Goal: Information Seeking & Learning: Understand process/instructions

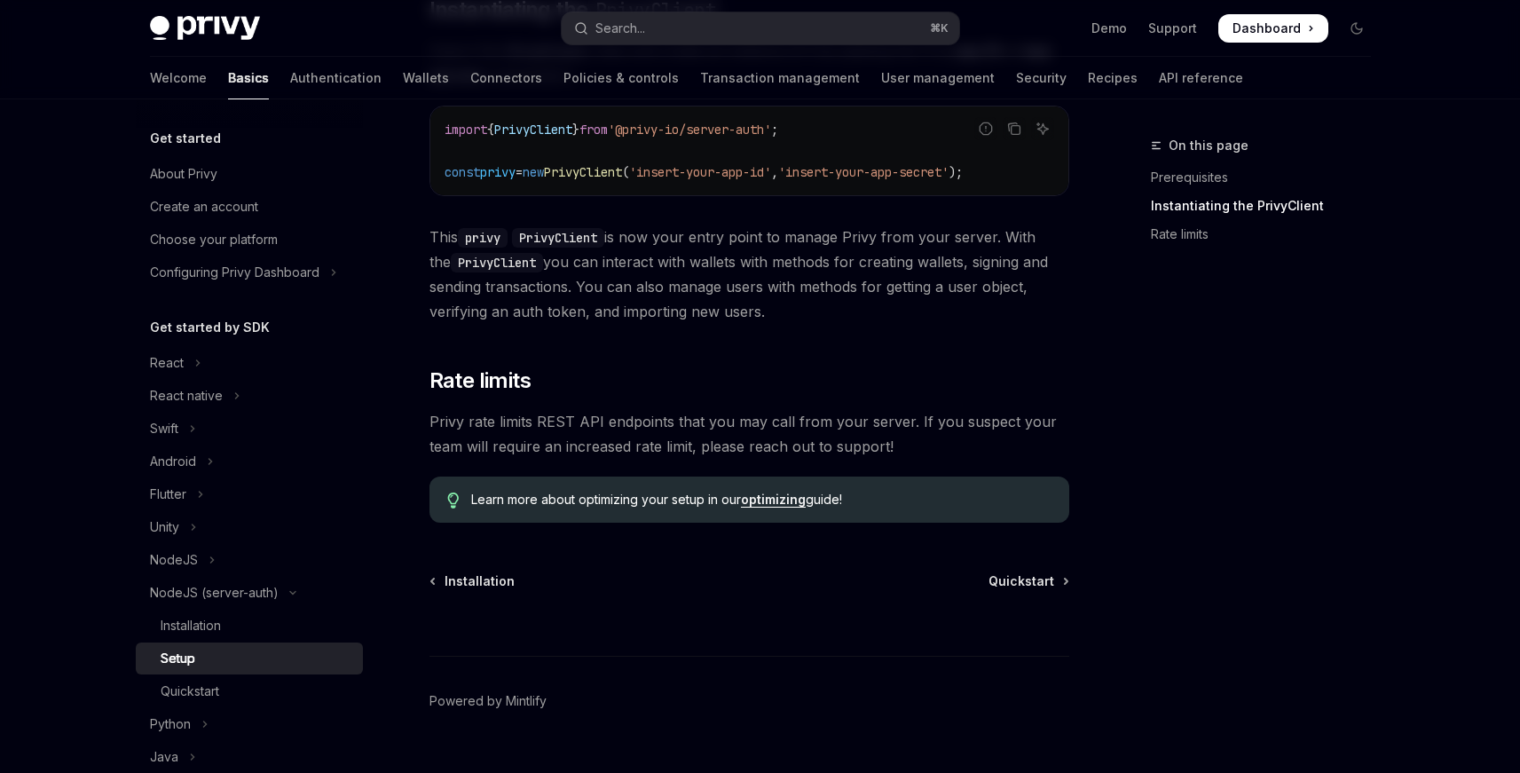
scroll to position [556, 0]
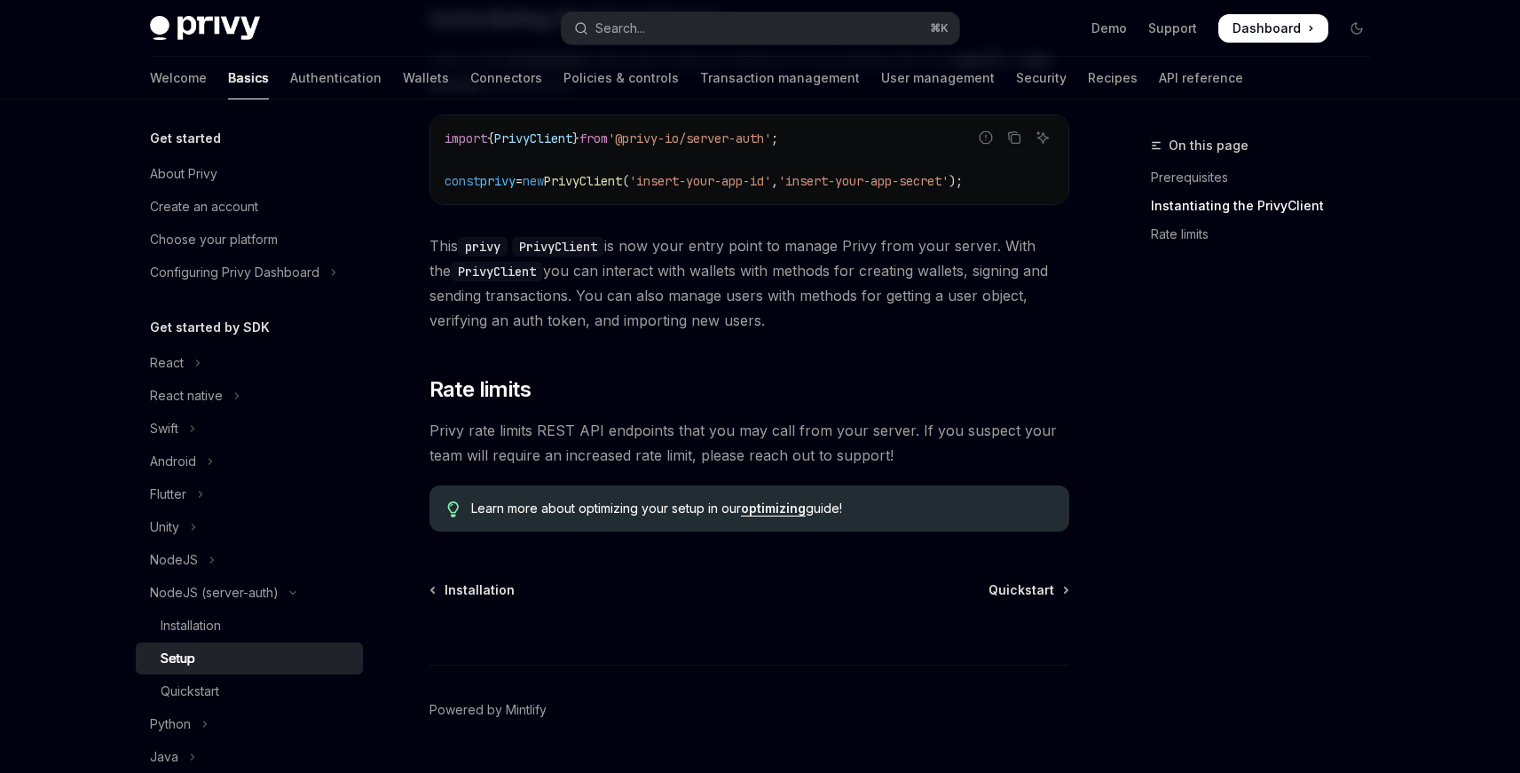
scroll to position [519, 0]
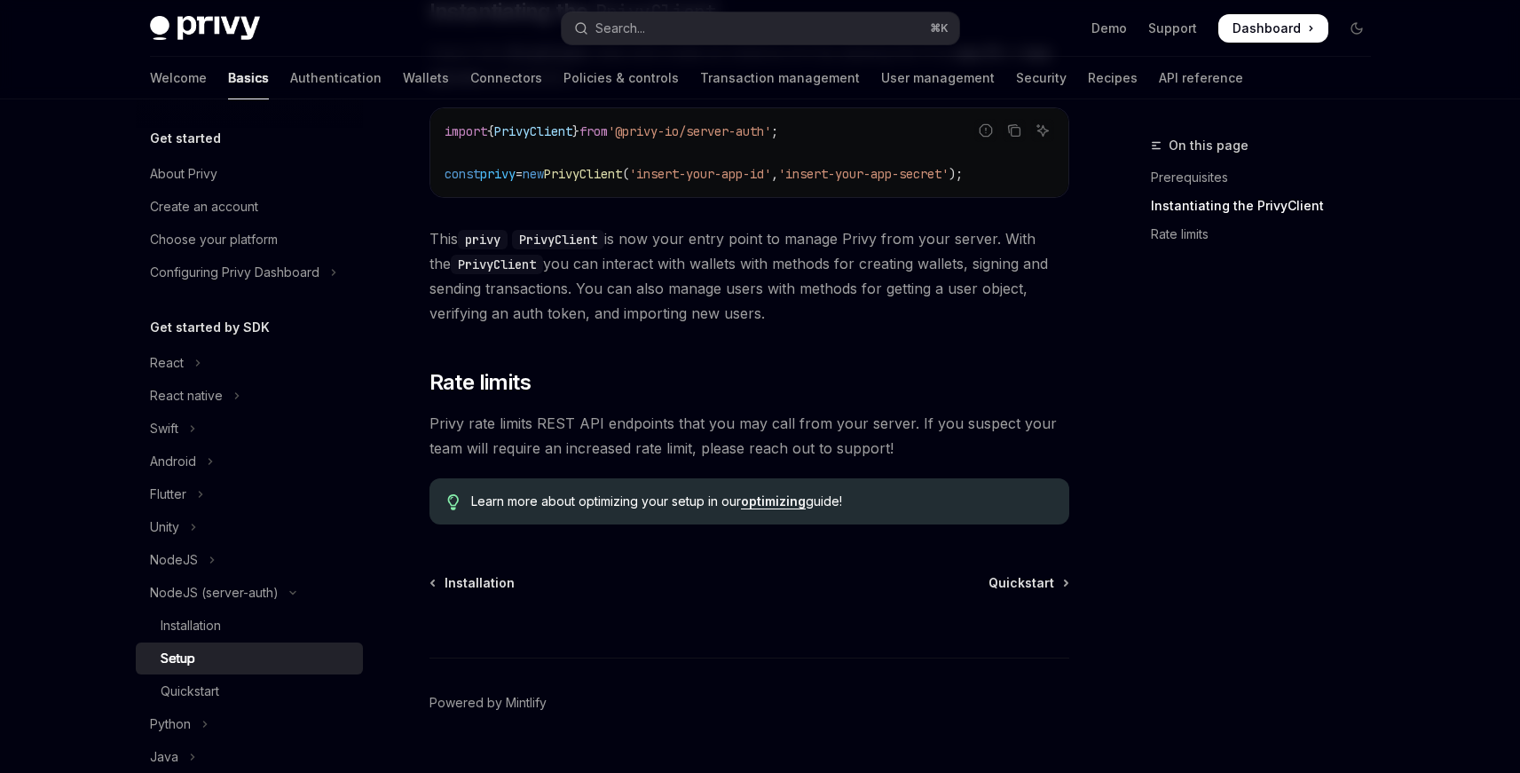
click at [791, 500] on link "optimizing" at bounding box center [773, 501] width 65 height 16
type textarea "*"
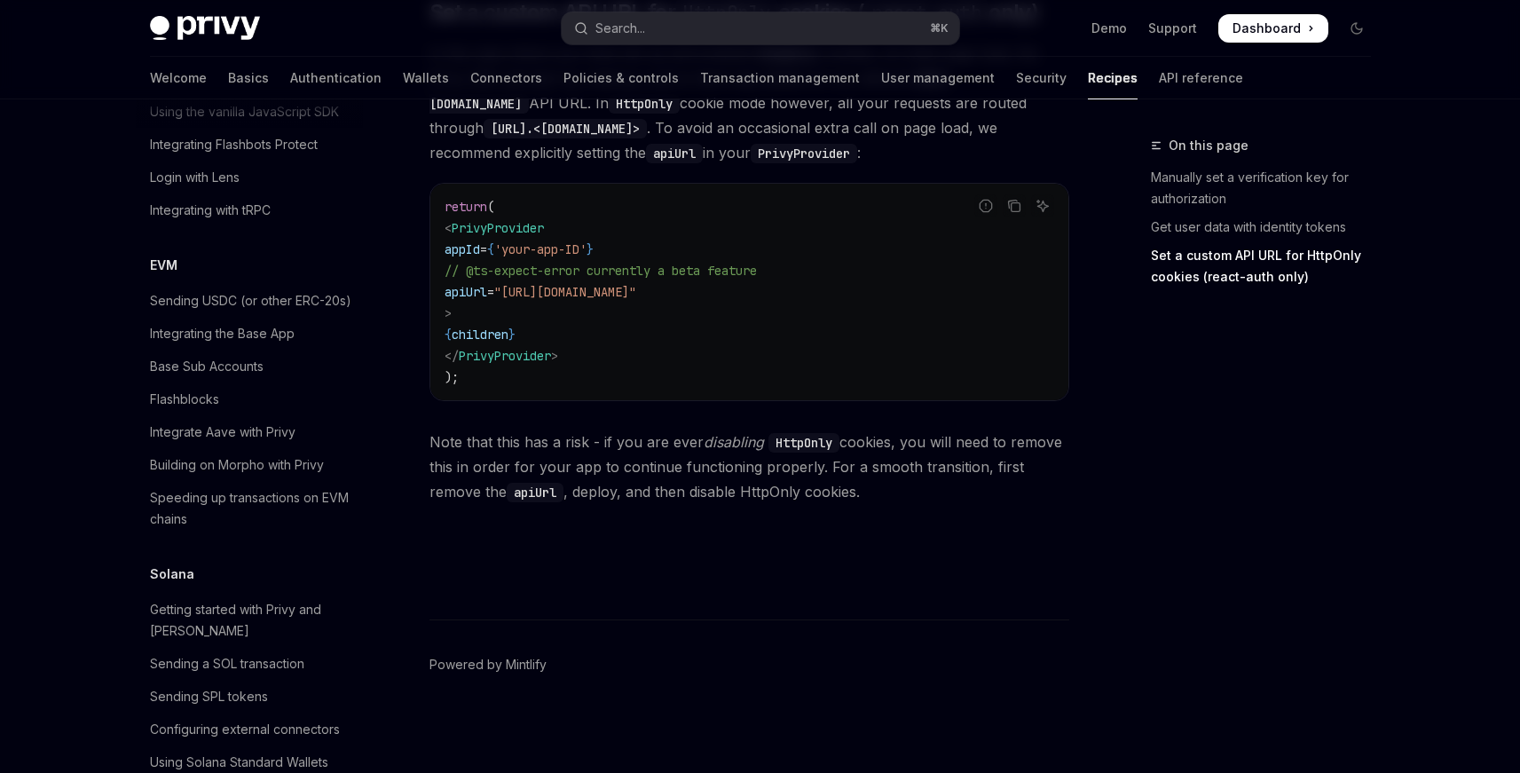
scroll to position [2561, 0]
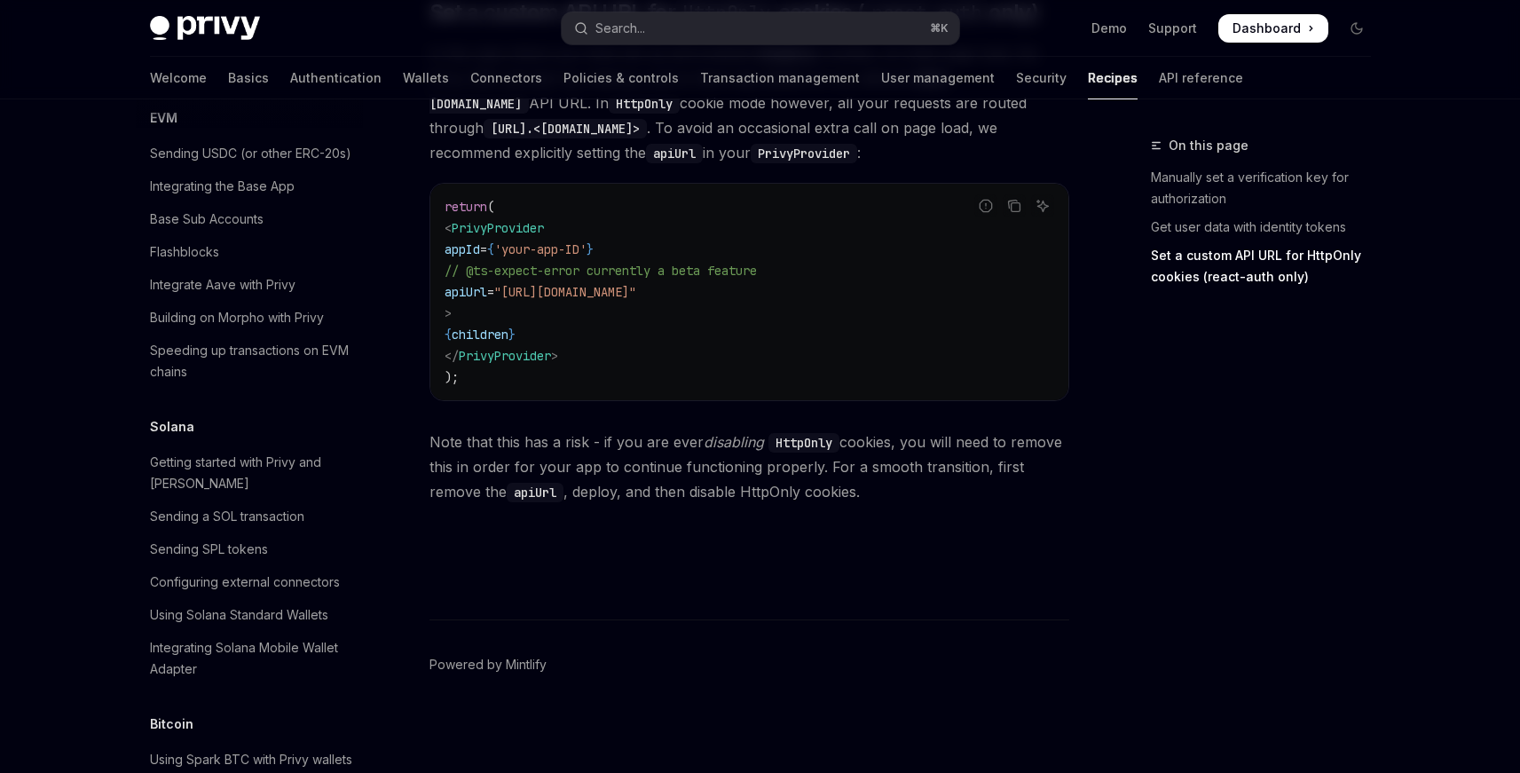
click at [1162, 388] on div "On this page Manually set a verification key for authorization Get user data wi…" at bounding box center [1250, 454] width 270 height 638
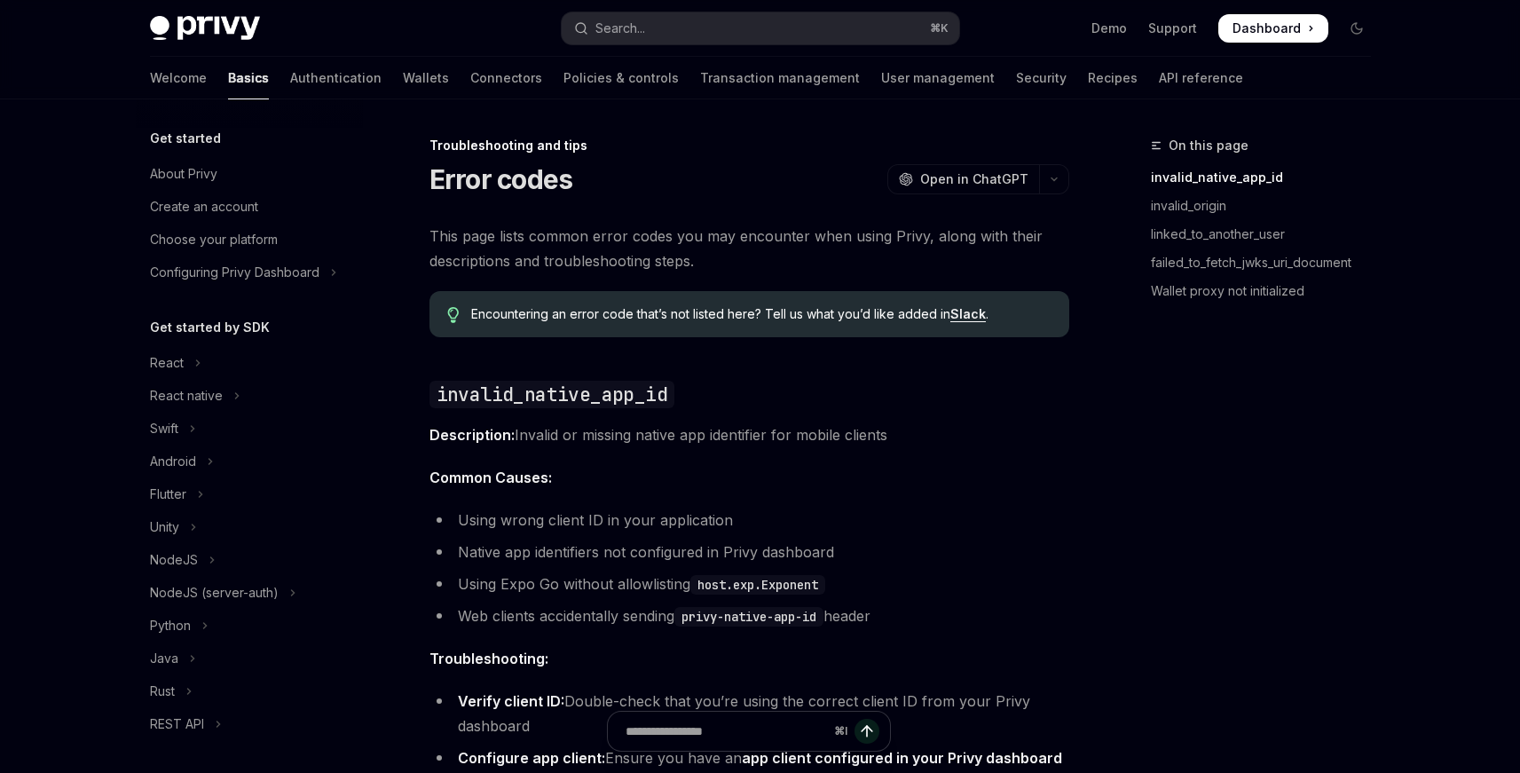
scroll to position [249, 0]
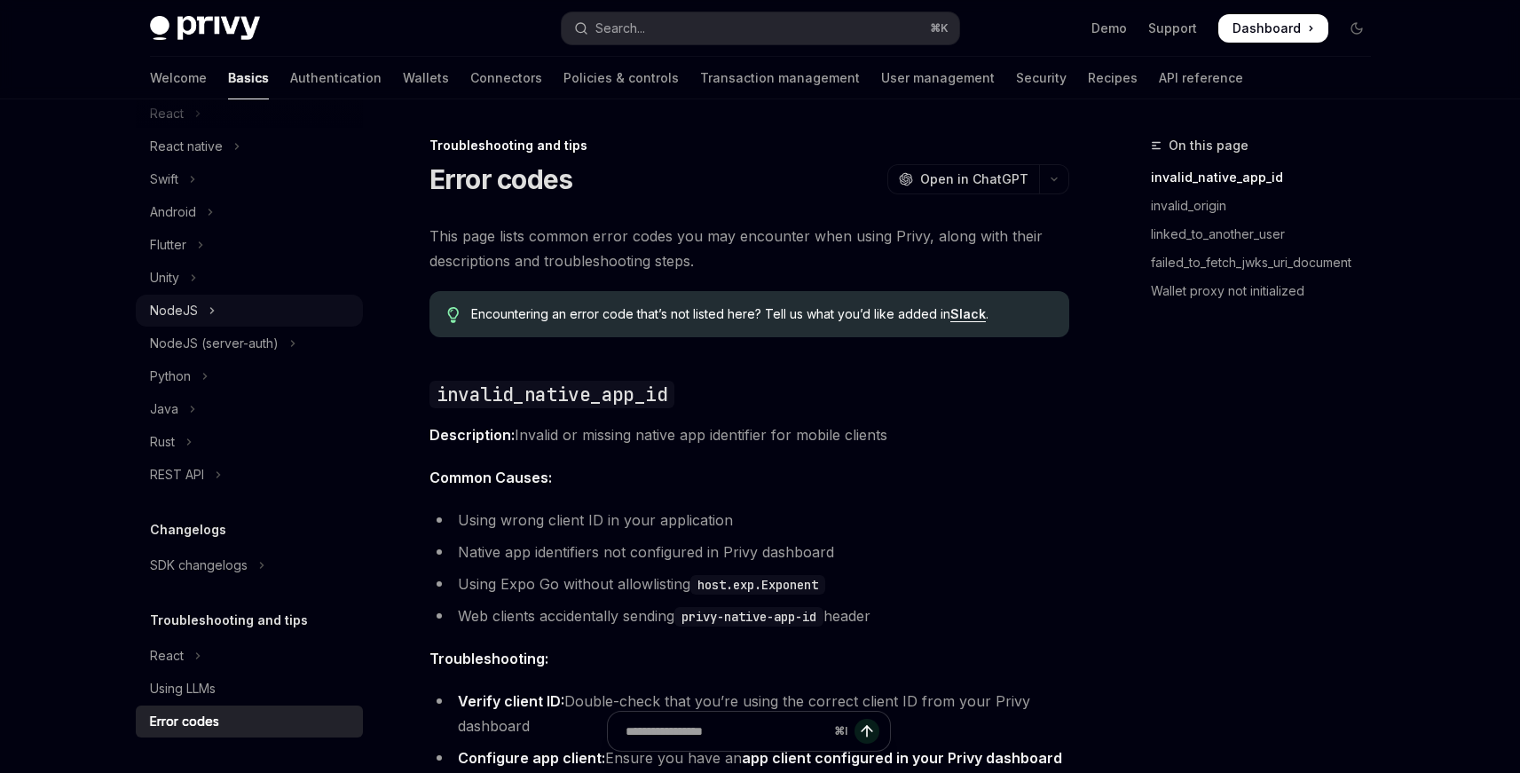
click at [267, 303] on button "NodeJS" at bounding box center [249, 311] width 227 height 32
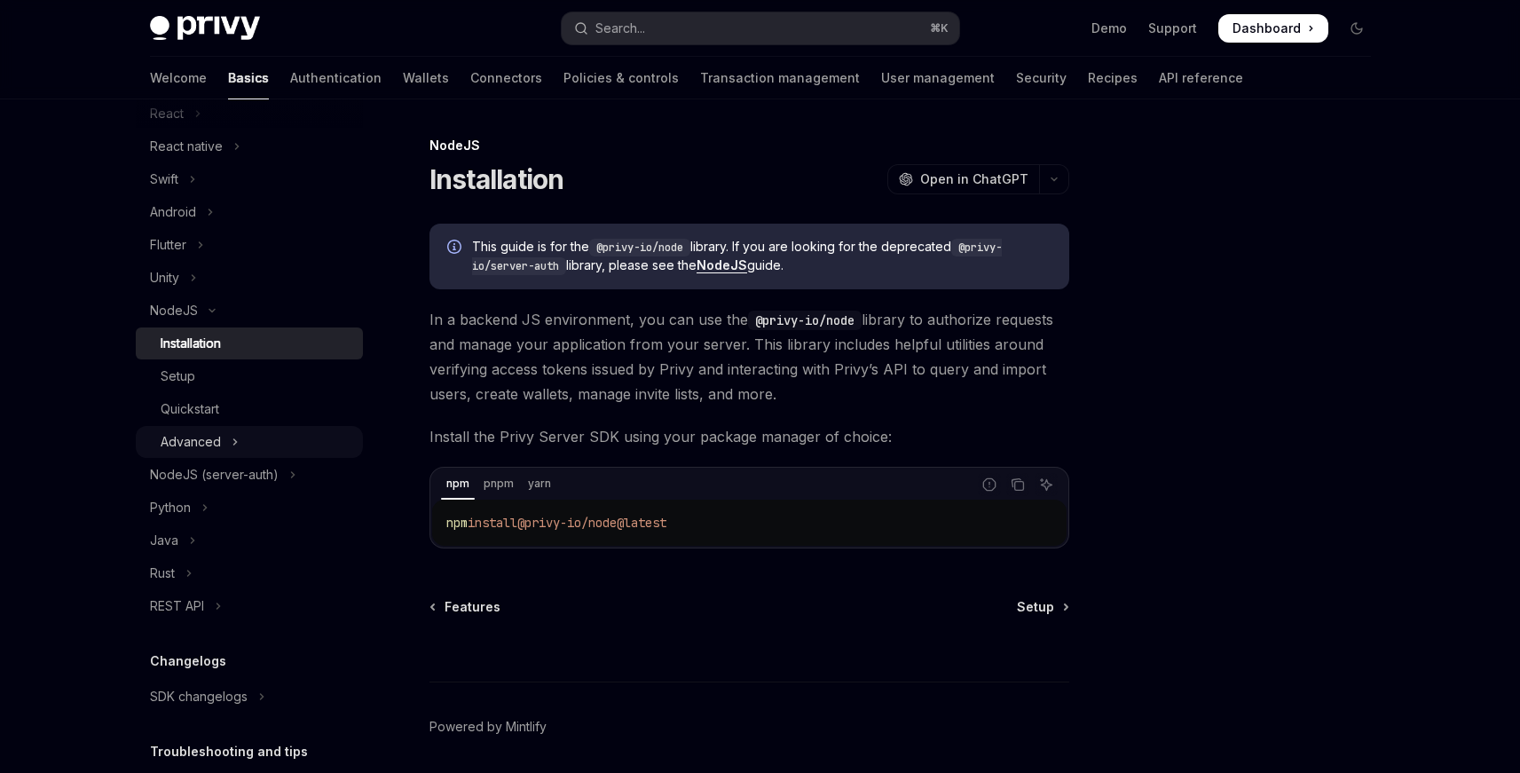
click at [289, 439] on button "Advanced" at bounding box center [249, 442] width 227 height 32
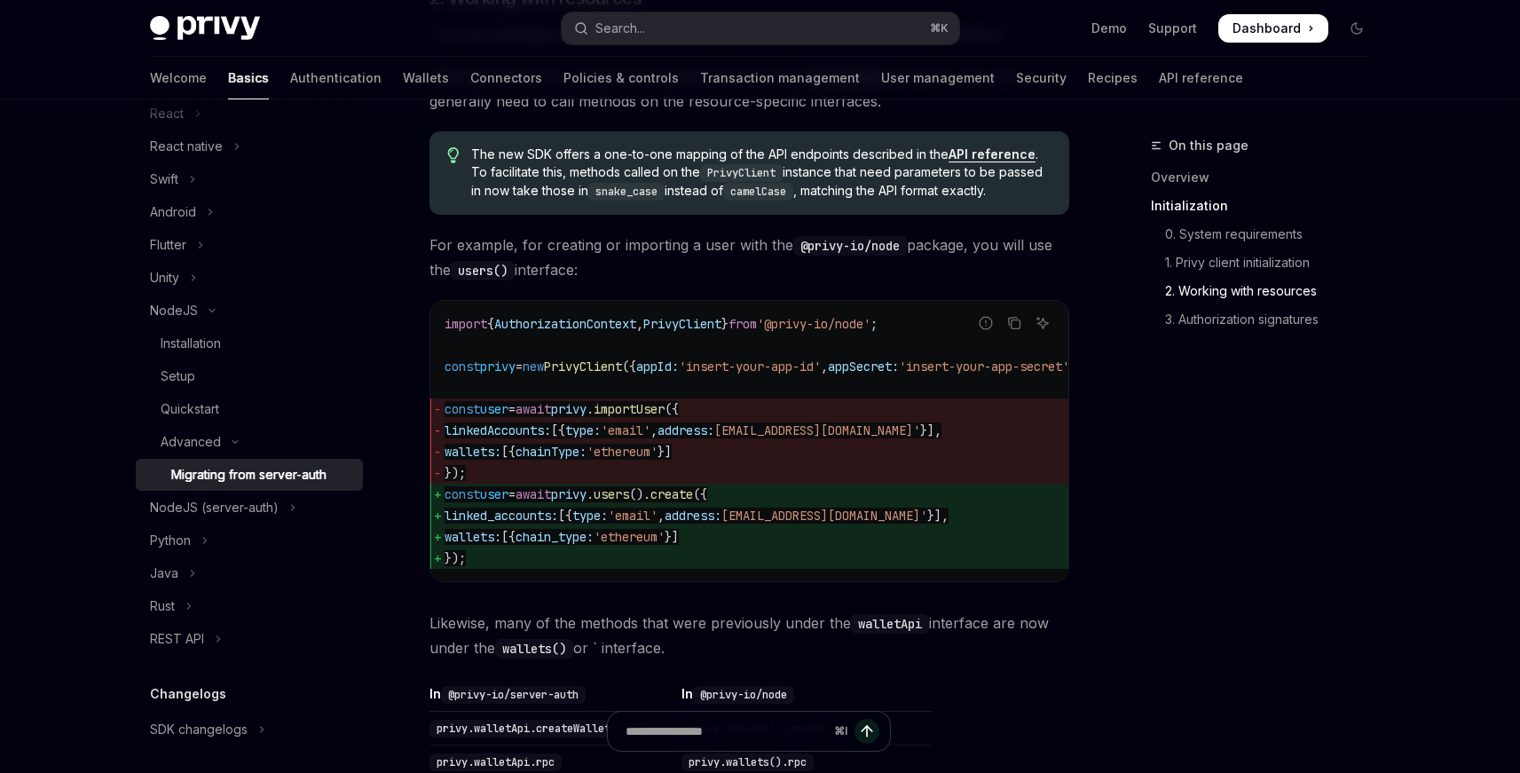
scroll to position [768, 0]
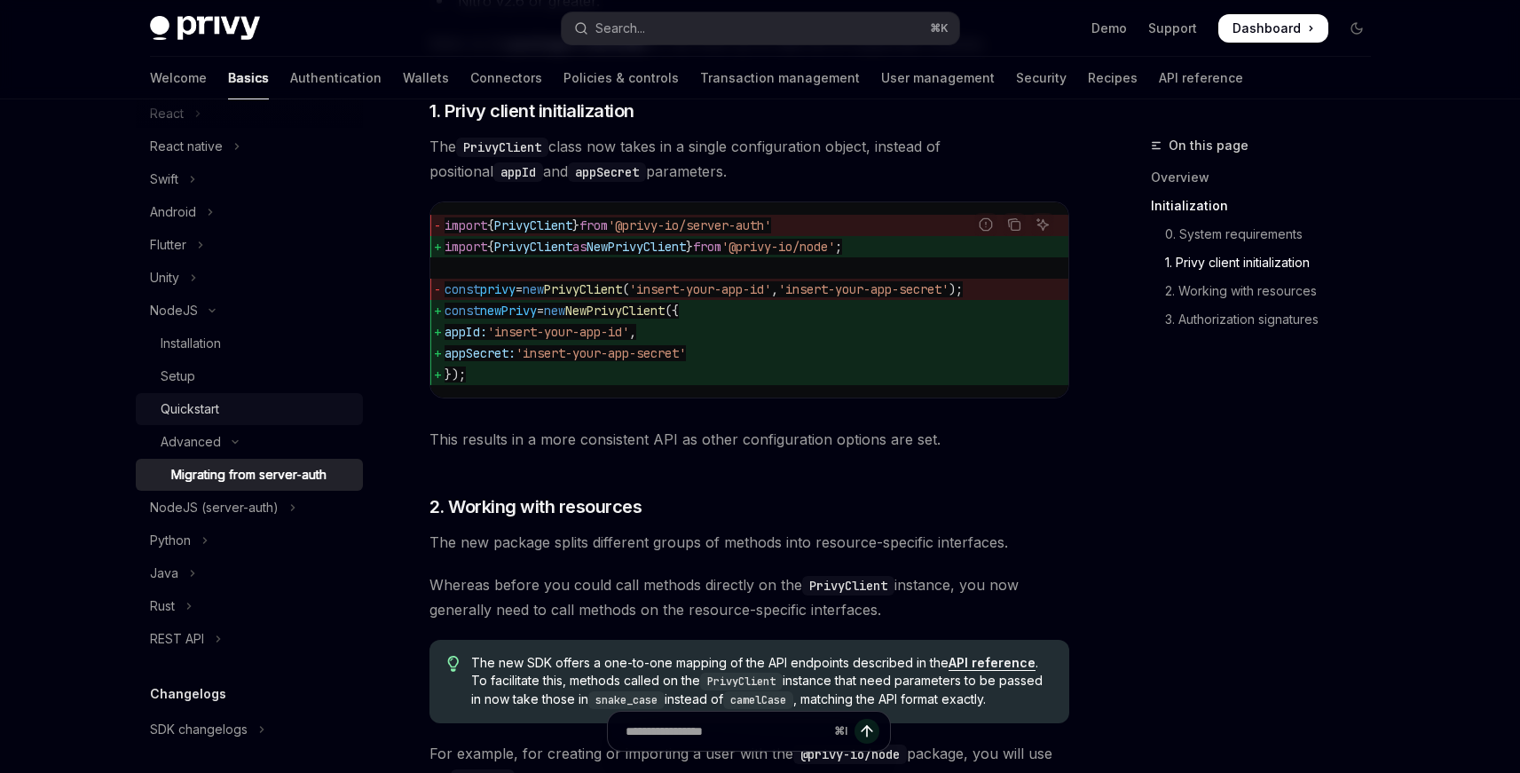
click at [231, 398] on div "Quickstart" at bounding box center [257, 408] width 192 height 21
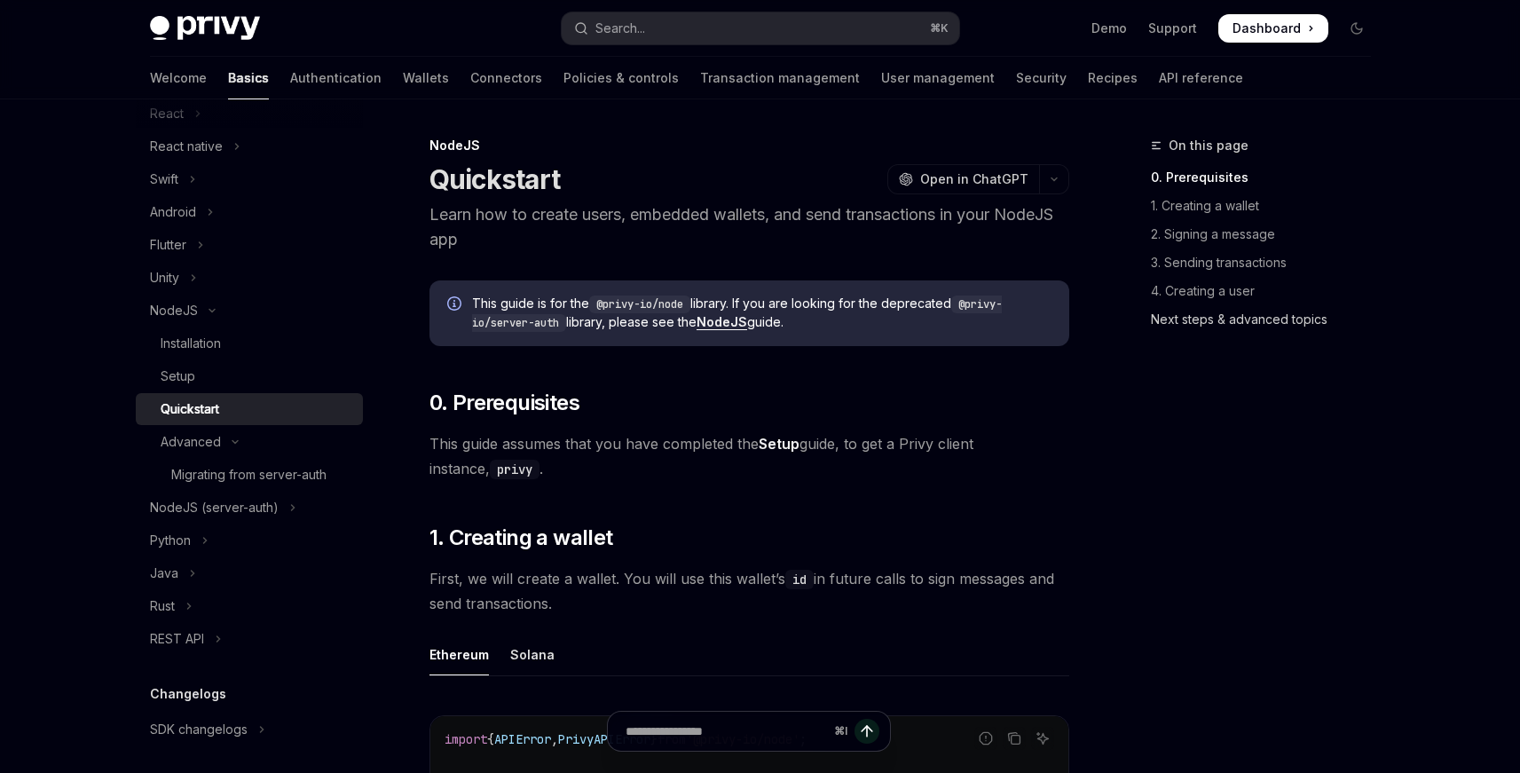
click at [1248, 327] on link "Next steps & advanced topics" at bounding box center [1268, 319] width 234 height 28
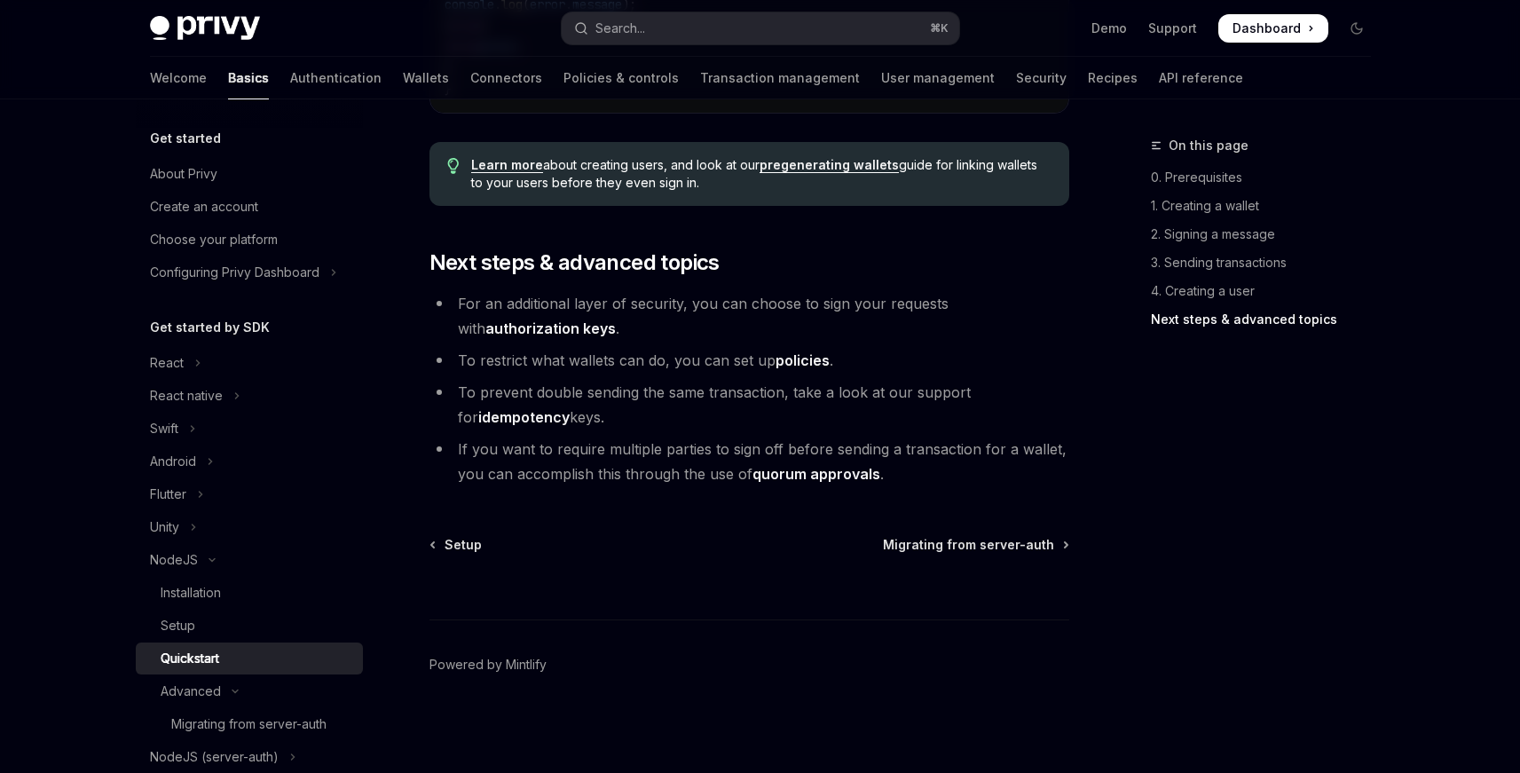
click at [784, 5] on div "Privy Docs home page Search... ⌘ K Demo Support Dashboard Dashboard Search..." at bounding box center [760, 28] width 1221 height 57
click at [881, 76] on link "User management" at bounding box center [938, 78] width 114 height 43
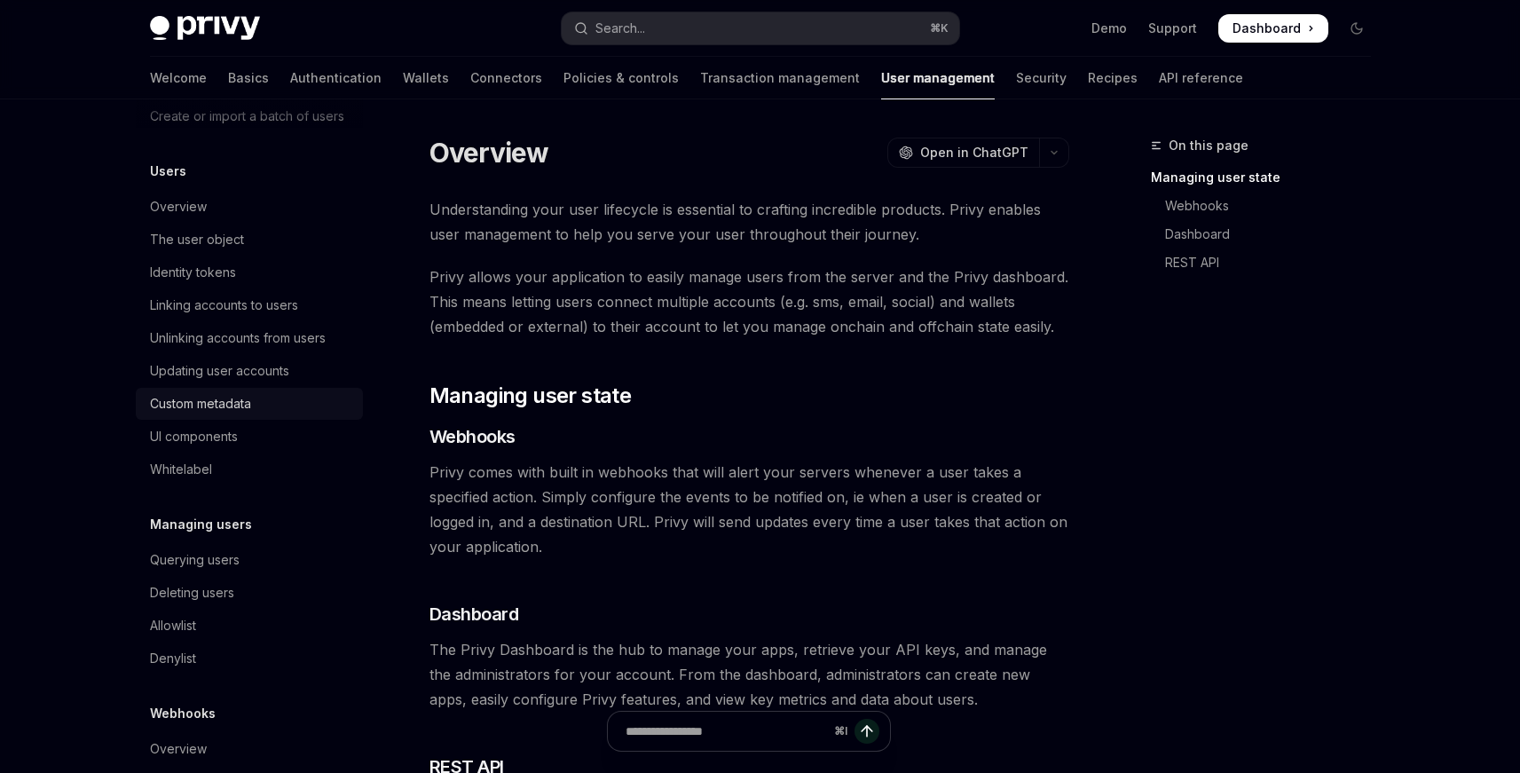
scroll to position [265, 0]
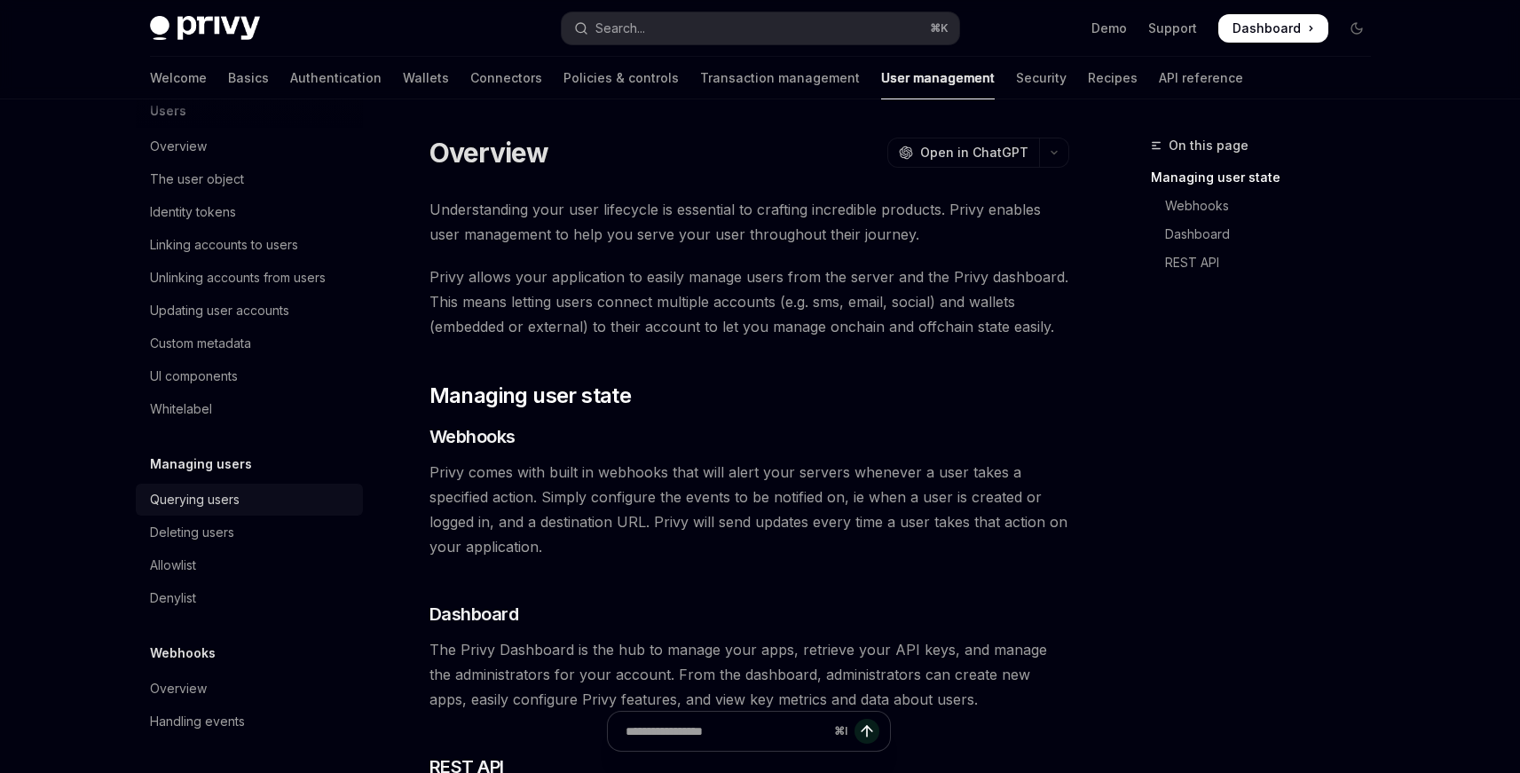
click at [227, 492] on div "Querying users" at bounding box center [195, 499] width 90 height 21
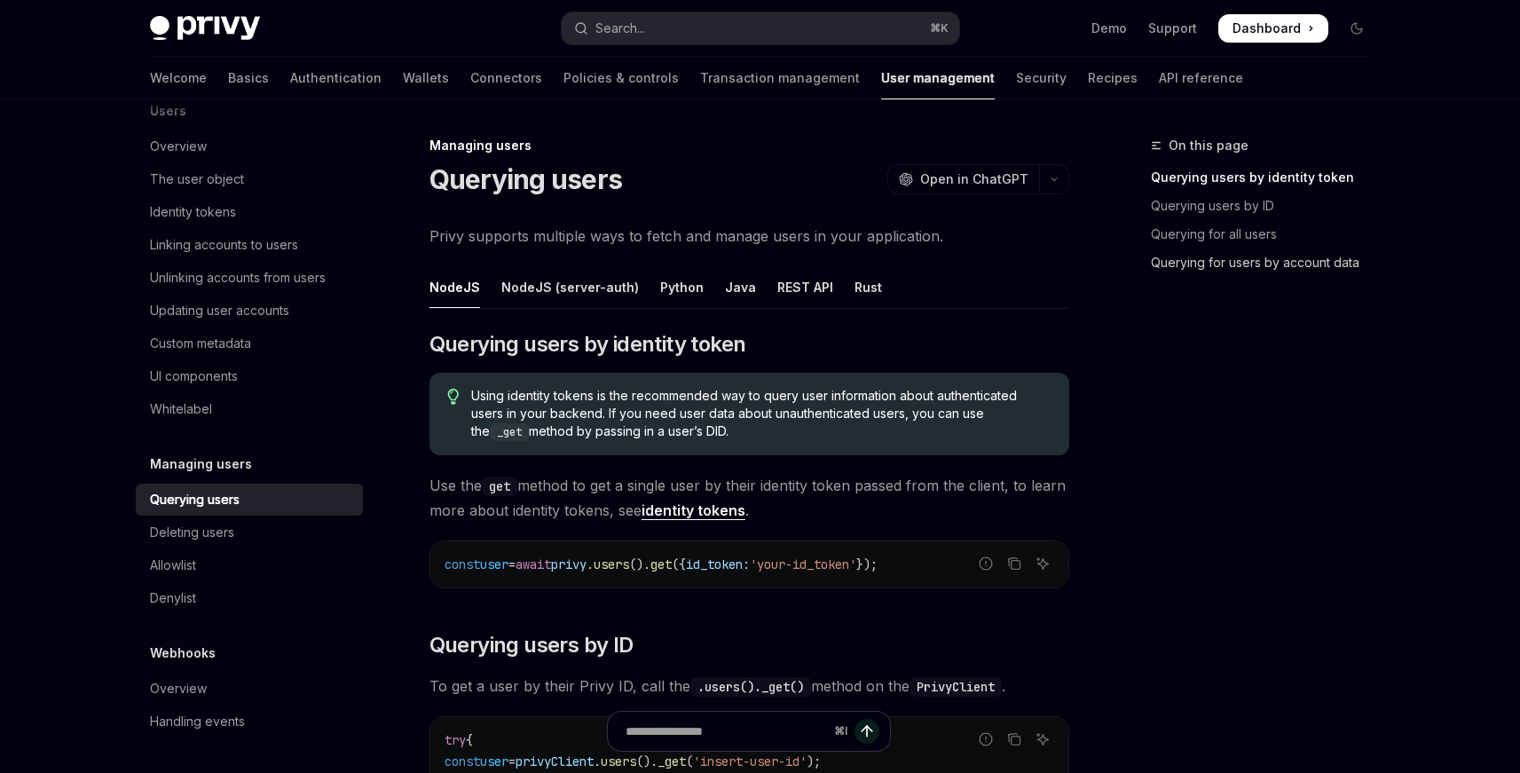
click at [1192, 272] on link "Querying for users by account data" at bounding box center [1268, 262] width 234 height 28
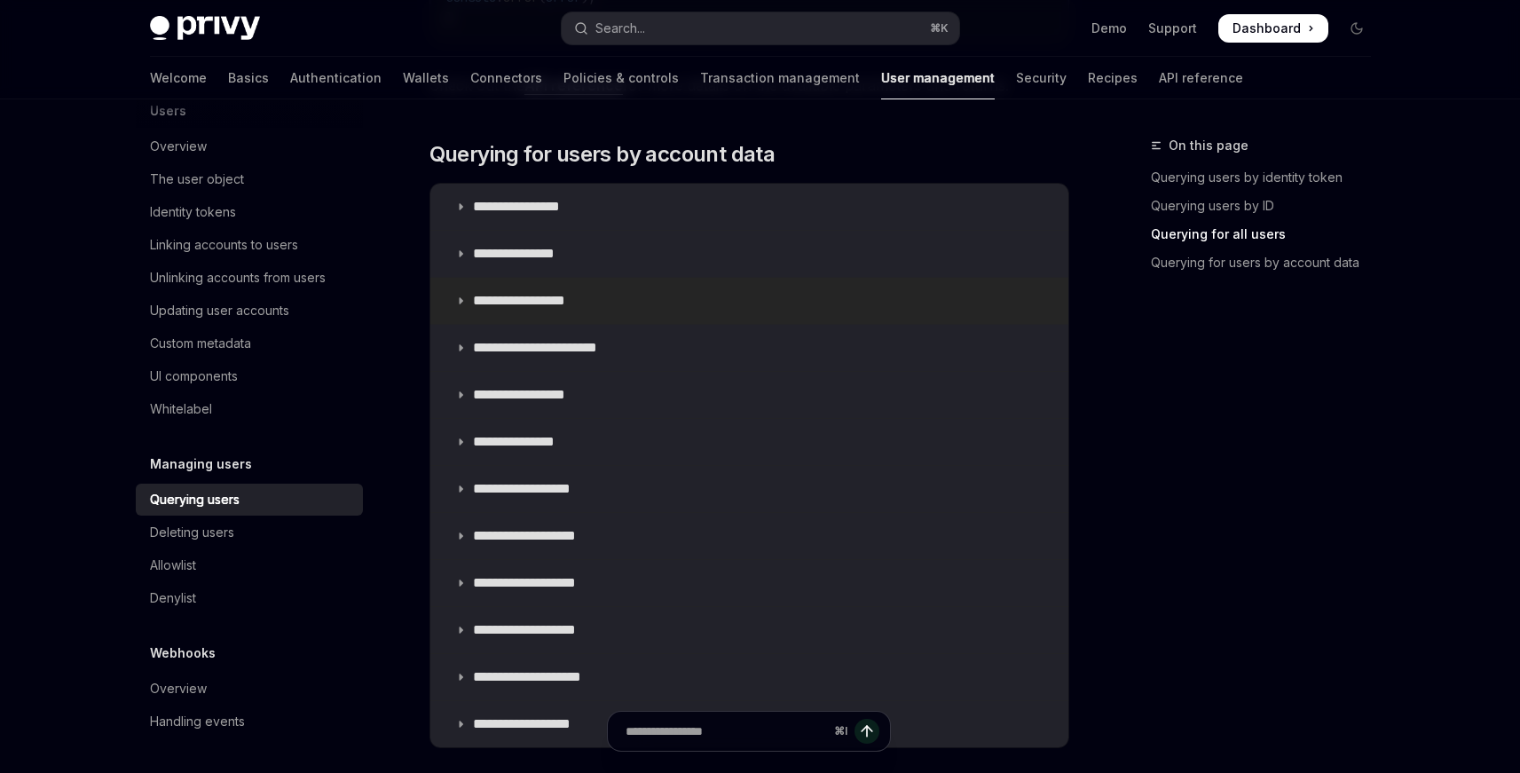
scroll to position [1200, 0]
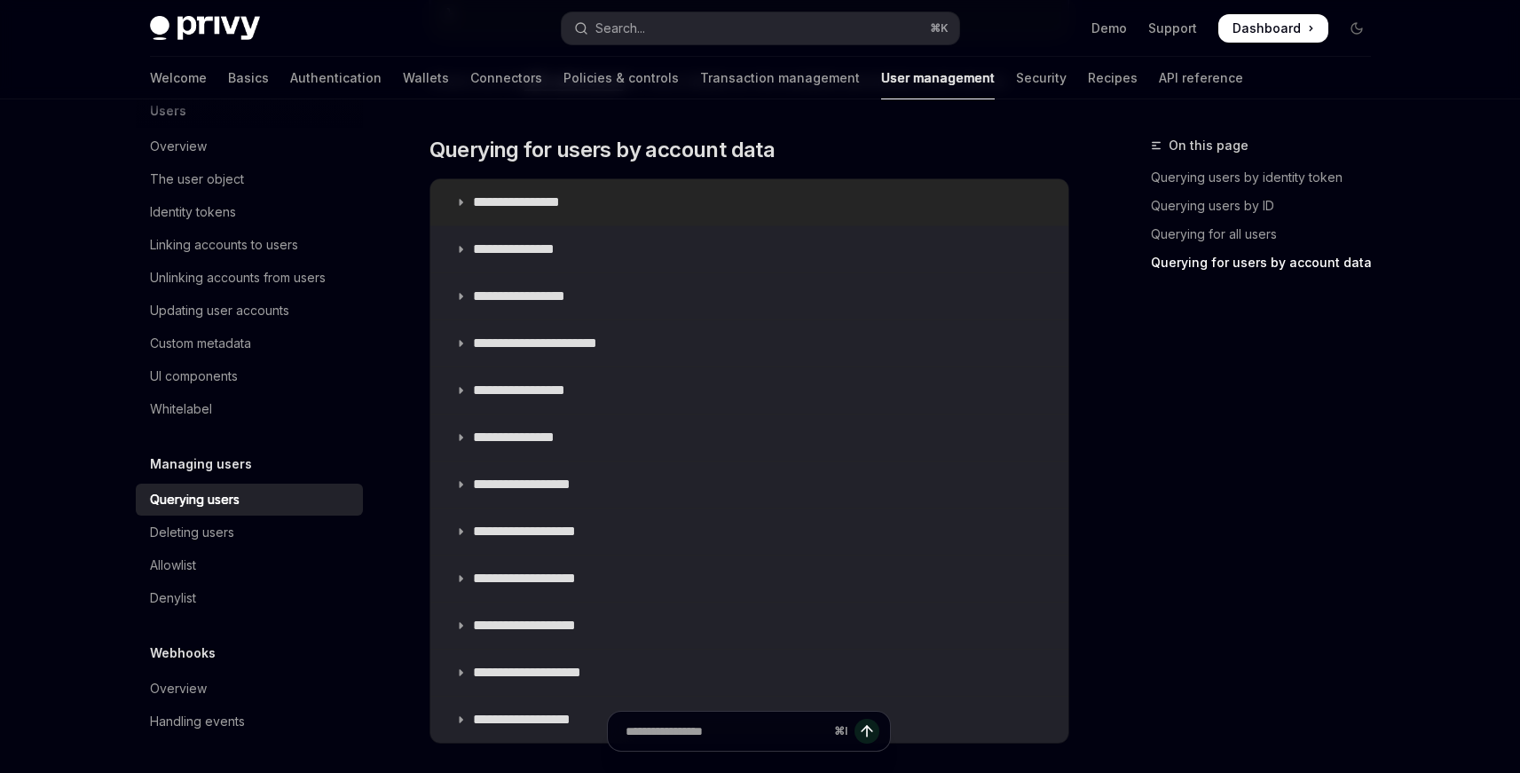
click at [504, 214] on summary "**********" at bounding box center [749, 202] width 638 height 46
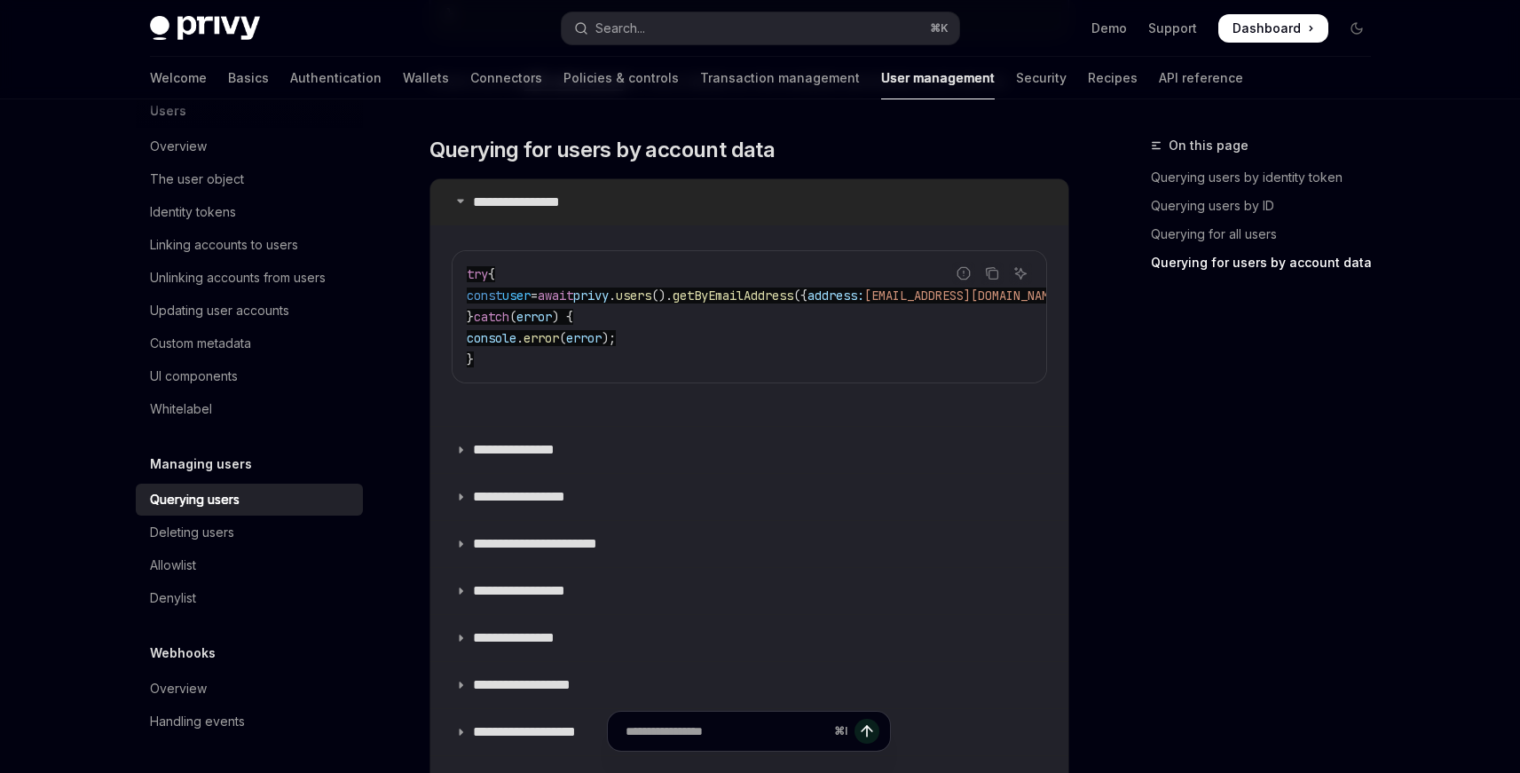
click at [504, 214] on summary "**********" at bounding box center [749, 202] width 638 height 46
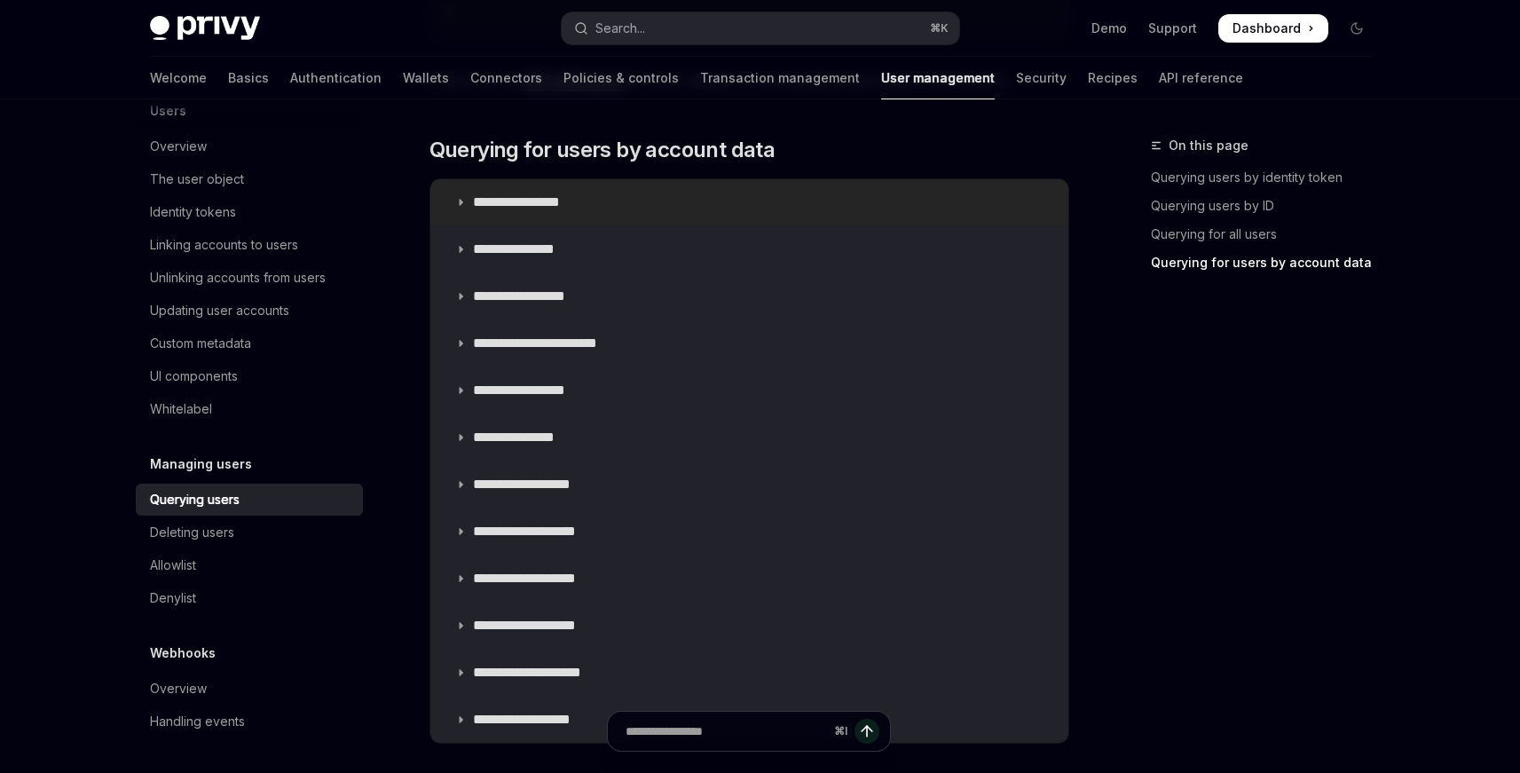
click at [504, 214] on summary "**********" at bounding box center [749, 202] width 638 height 46
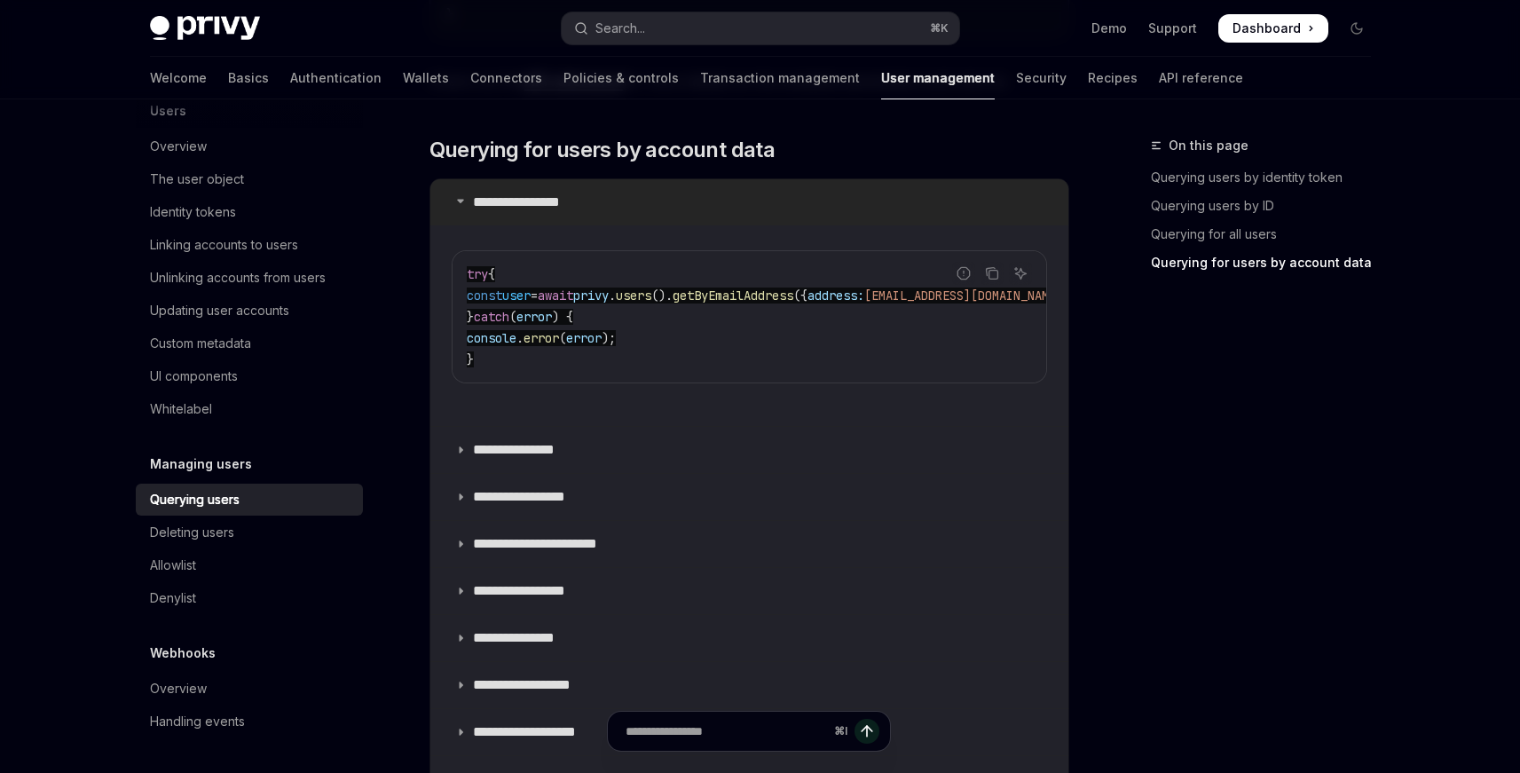
click at [504, 214] on summary "**********" at bounding box center [749, 202] width 638 height 46
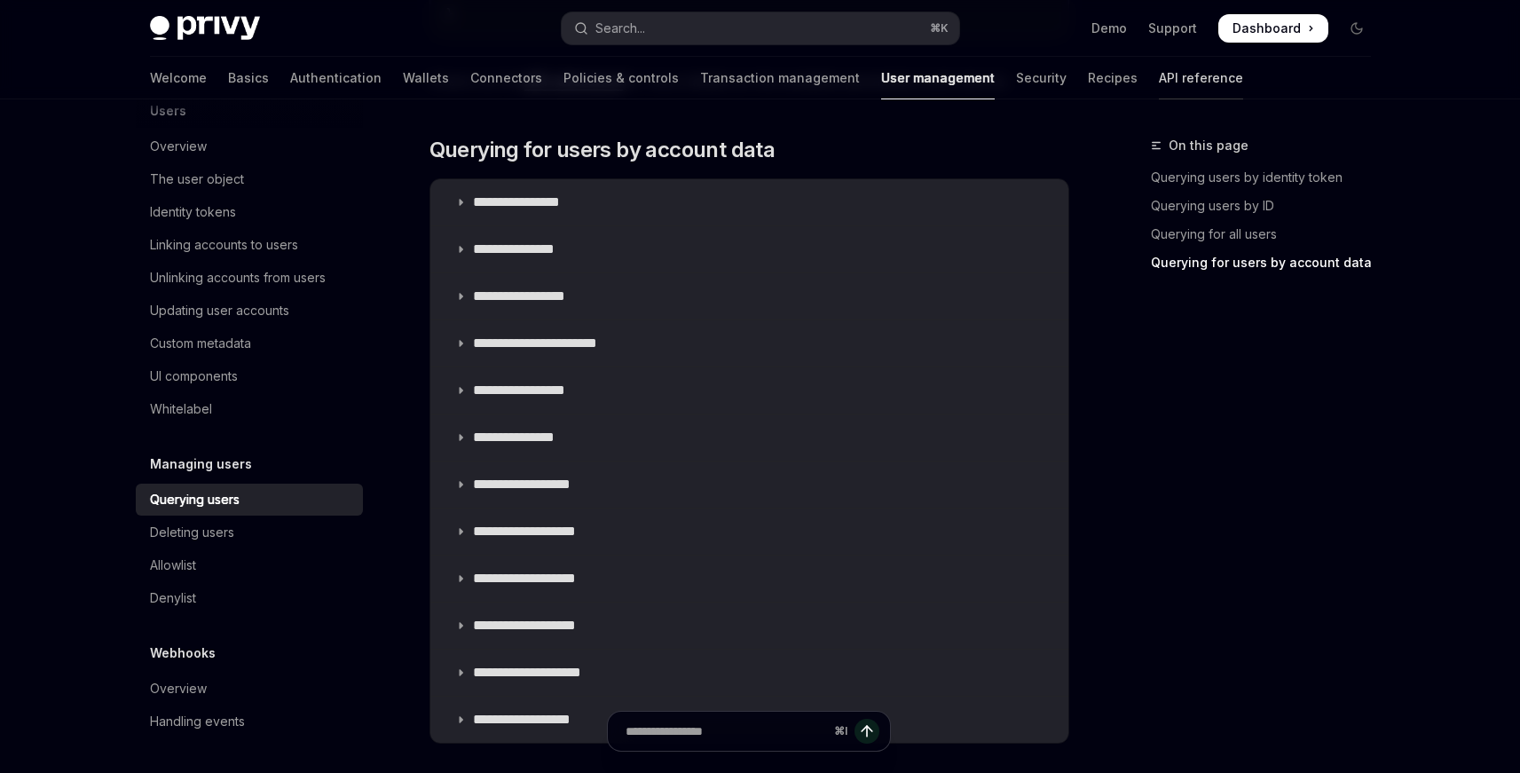
click at [1159, 91] on link "API reference" at bounding box center [1201, 78] width 84 height 43
type textarea "*"
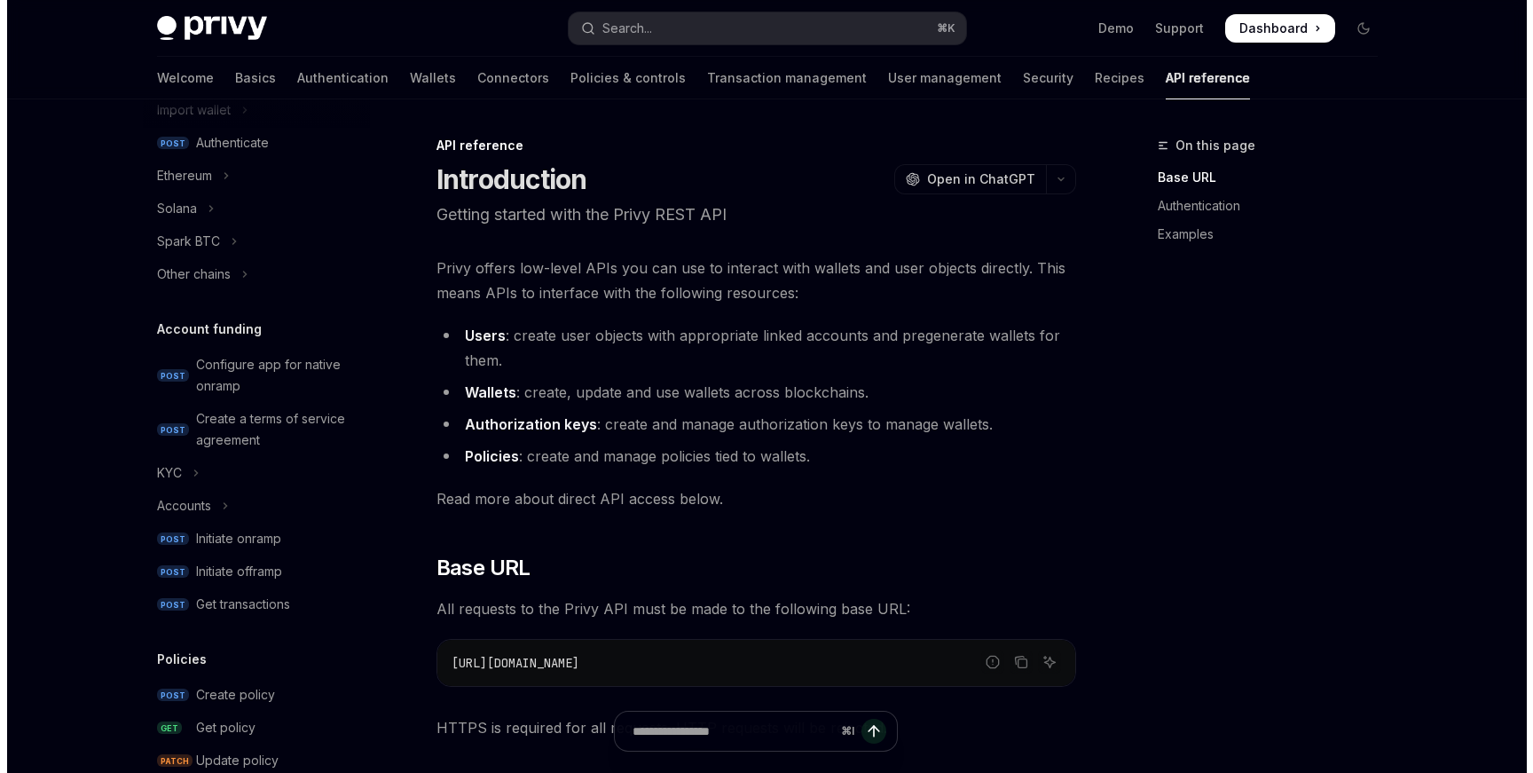
scroll to position [1122, 0]
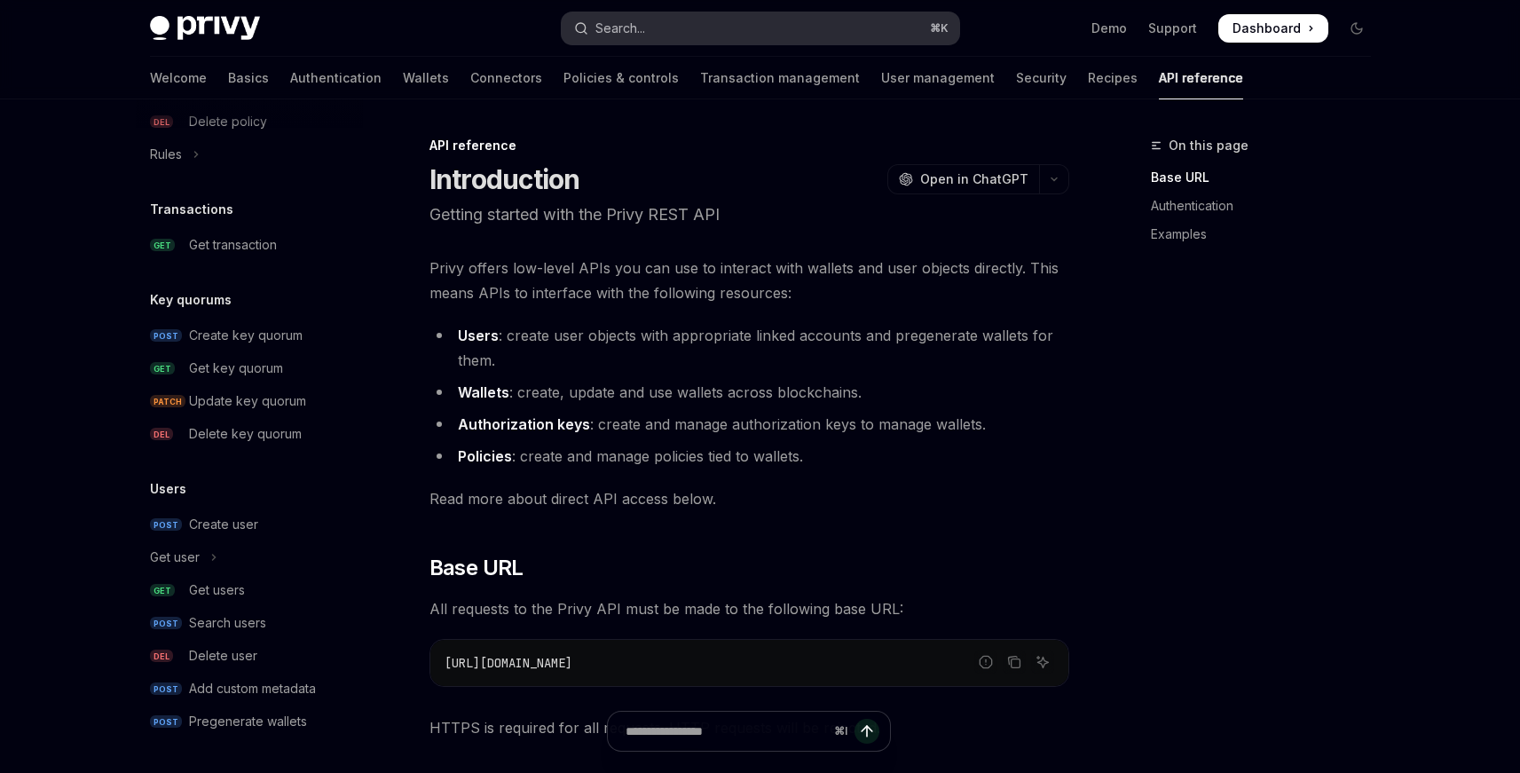
click at [792, 35] on button "Search... ⌘ K" at bounding box center [761, 28] width 398 height 32
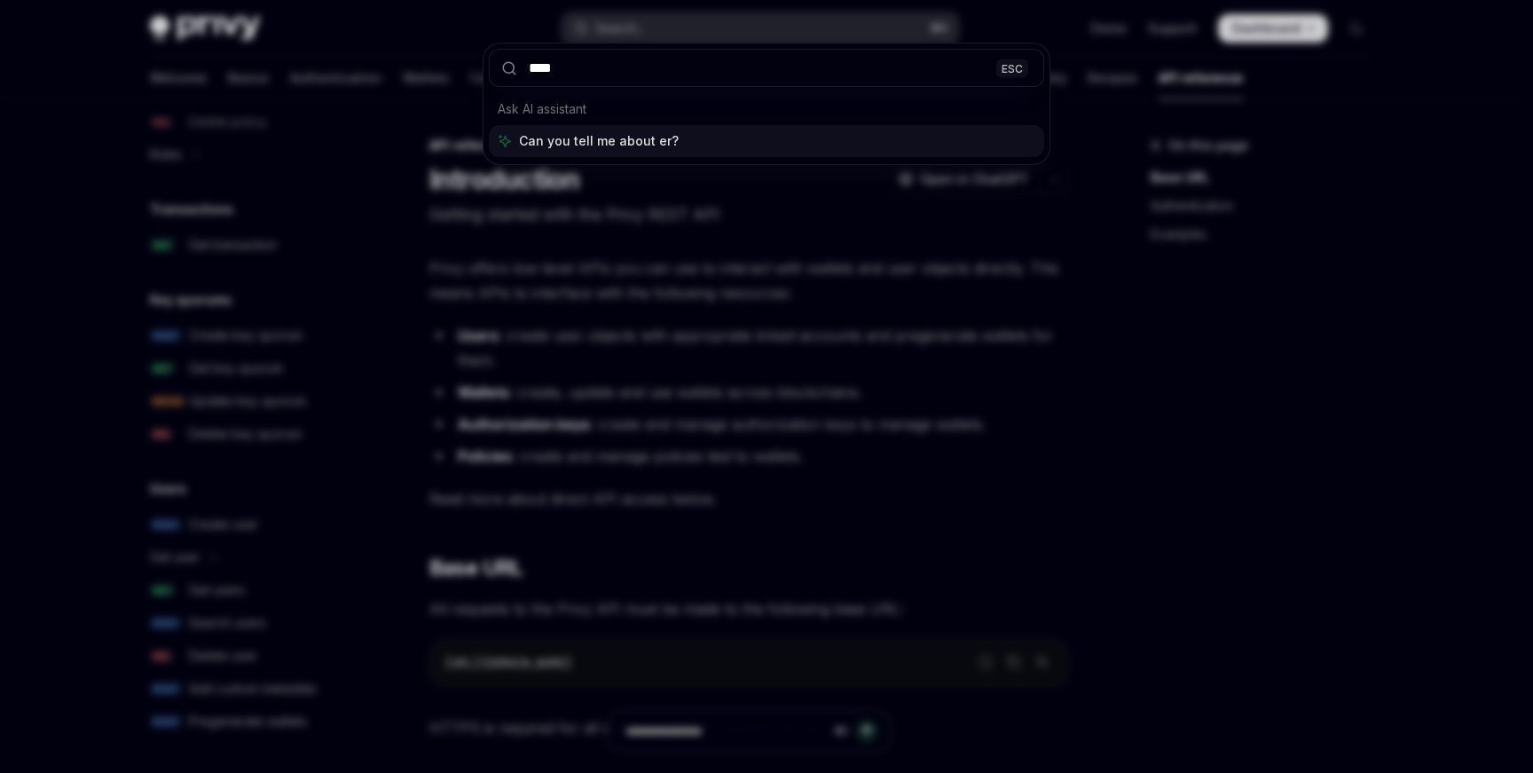
type input "*****"
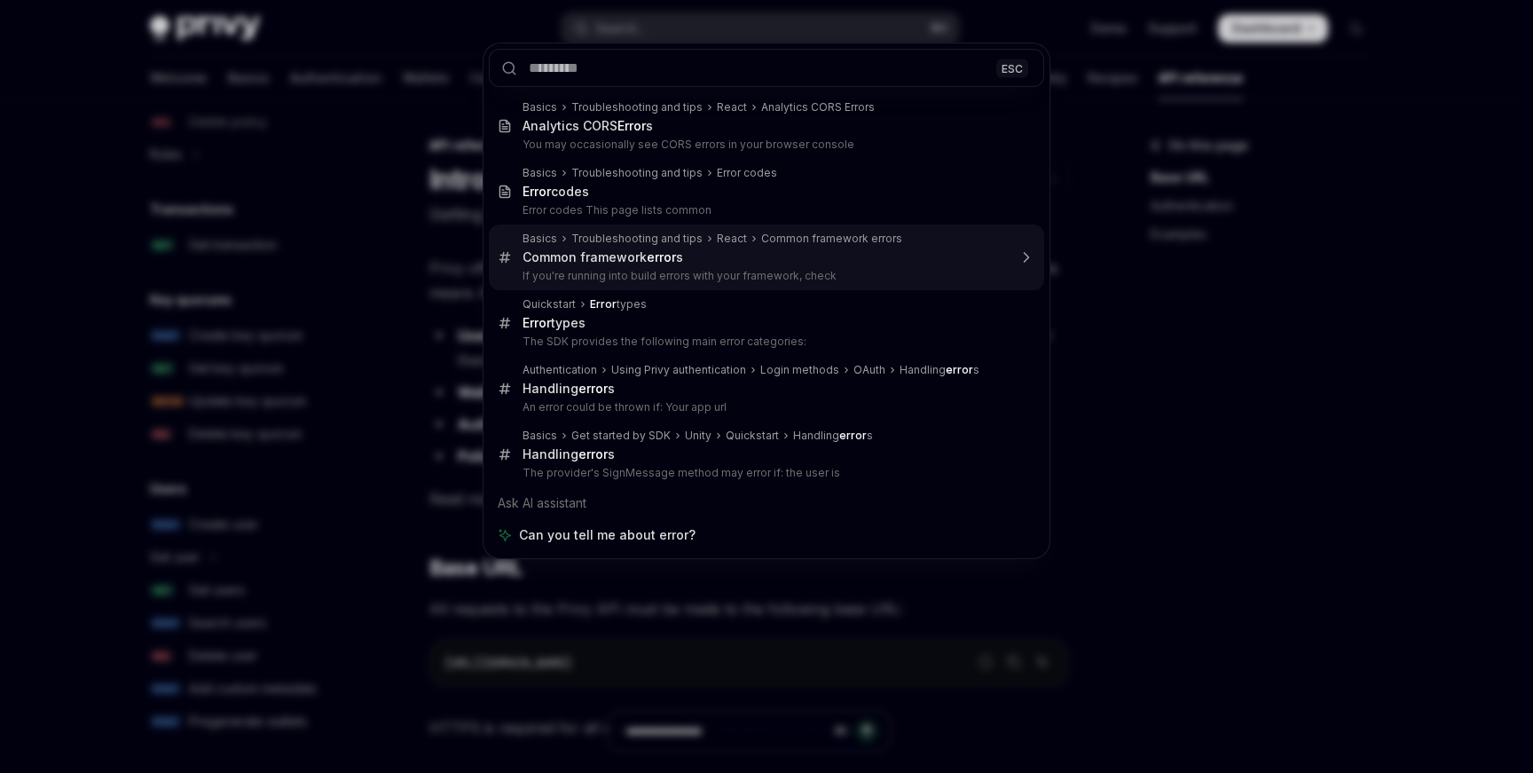
type textarea "*"
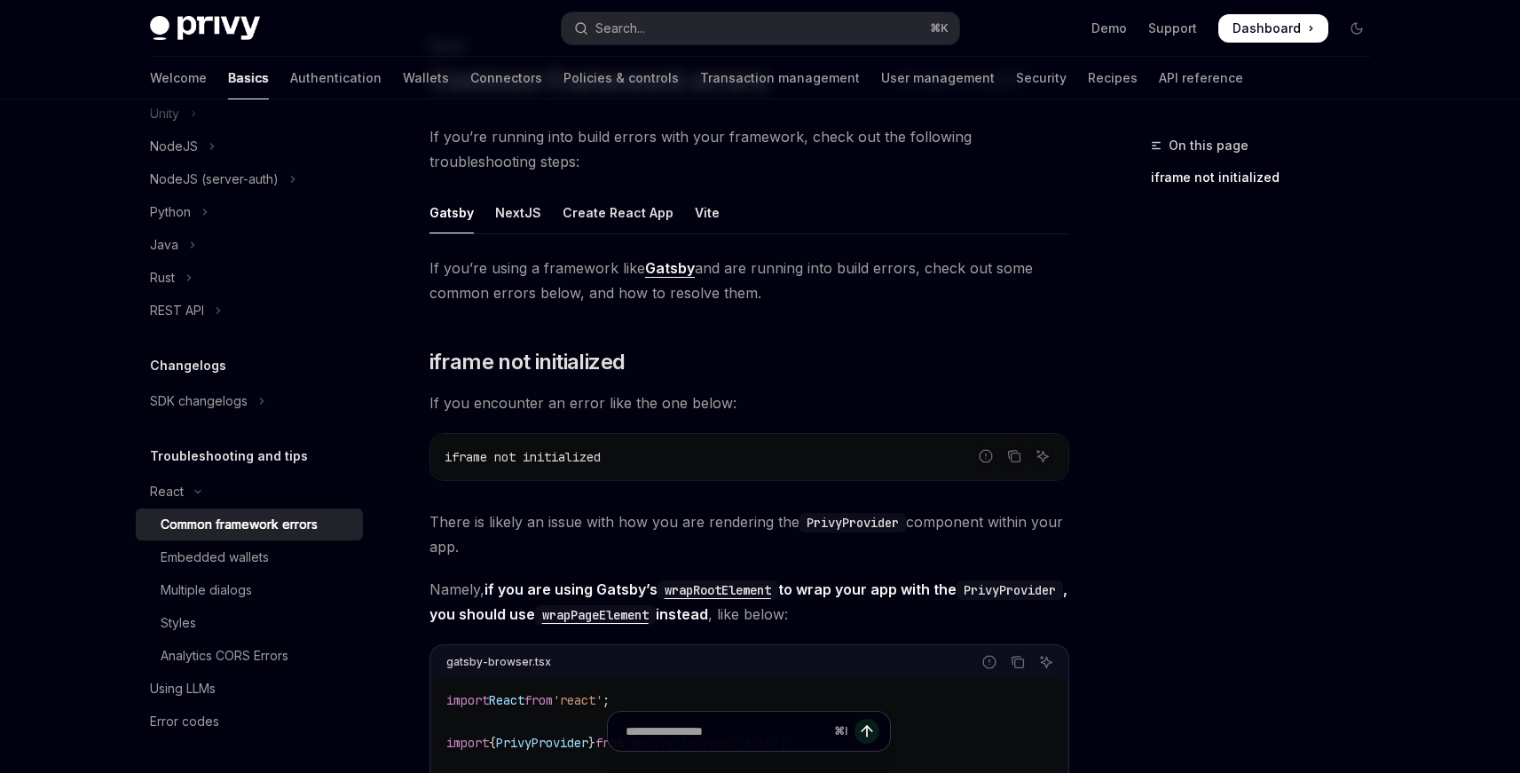
scroll to position [414, 0]
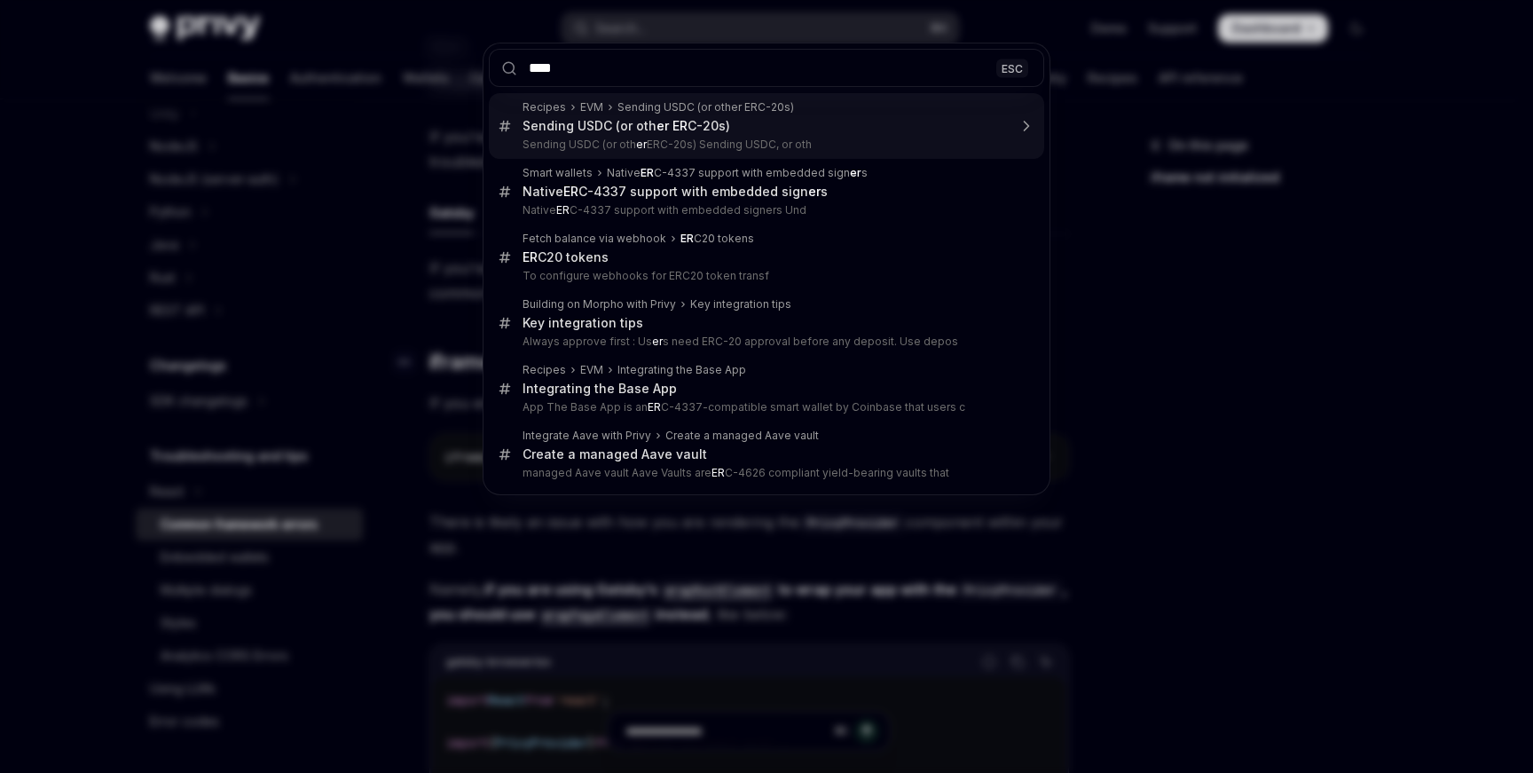
type input "*****"
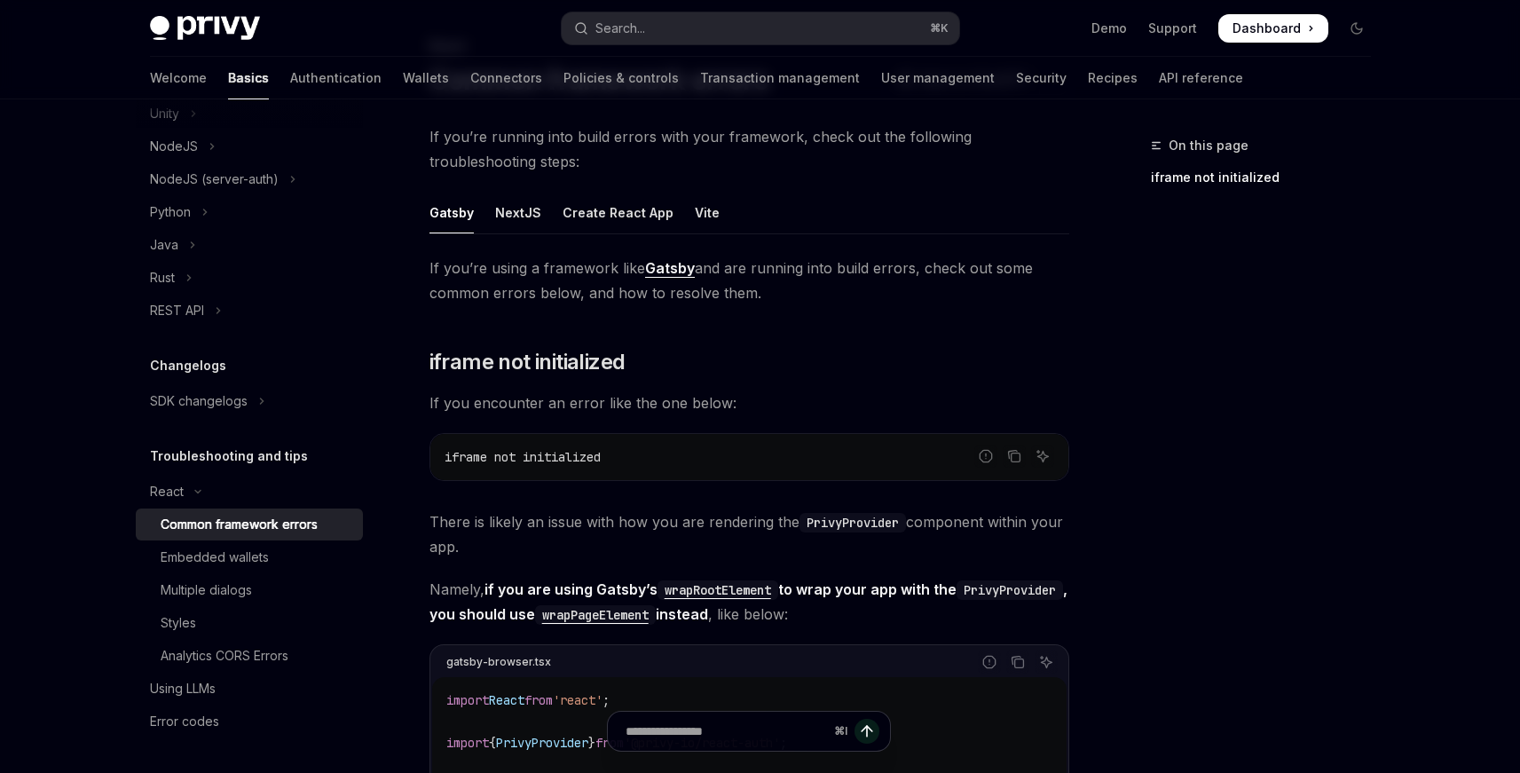
type textarea "*"
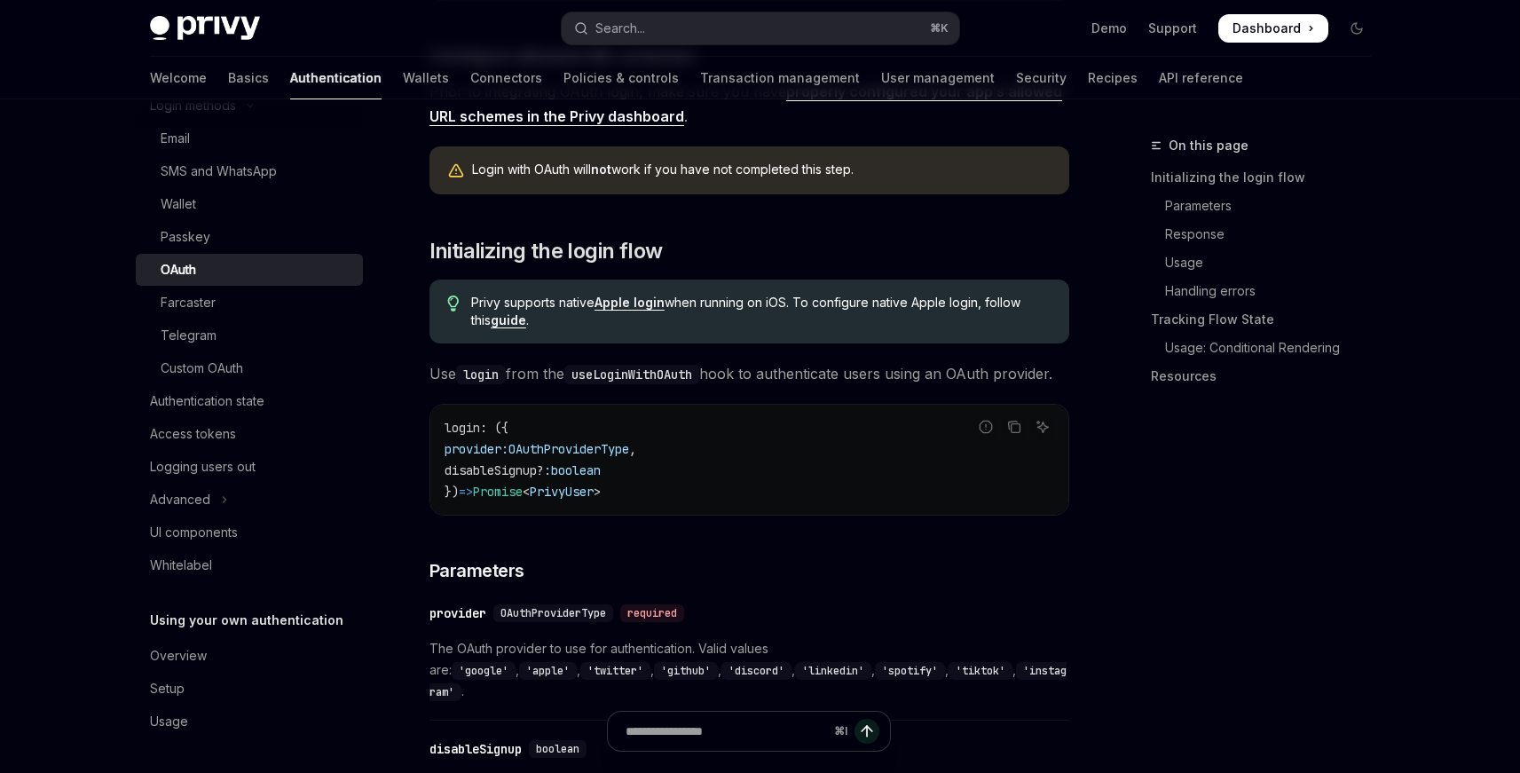
scroll to position [754, 0]
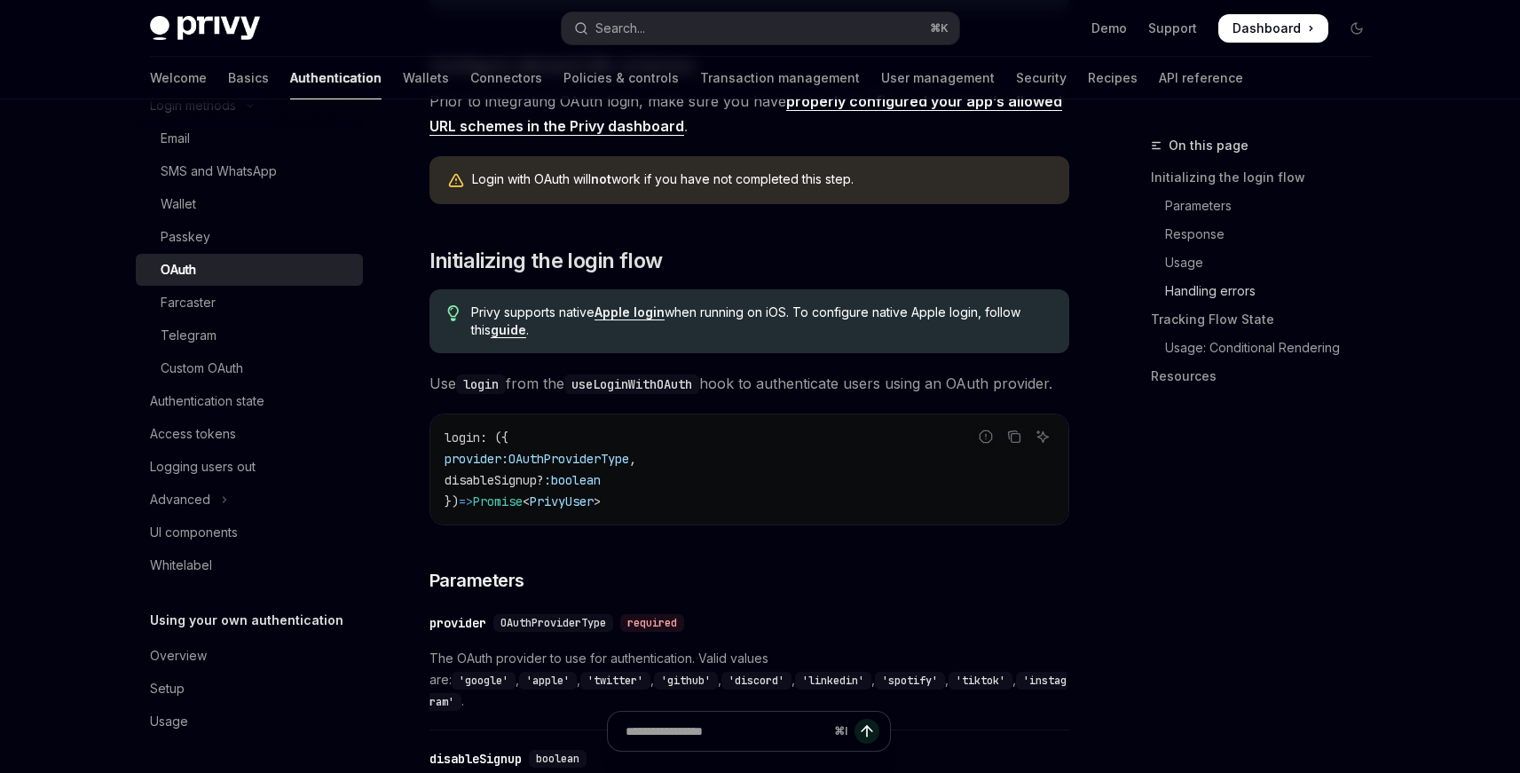
click at [1220, 282] on link "Handling errors" at bounding box center [1268, 291] width 234 height 28
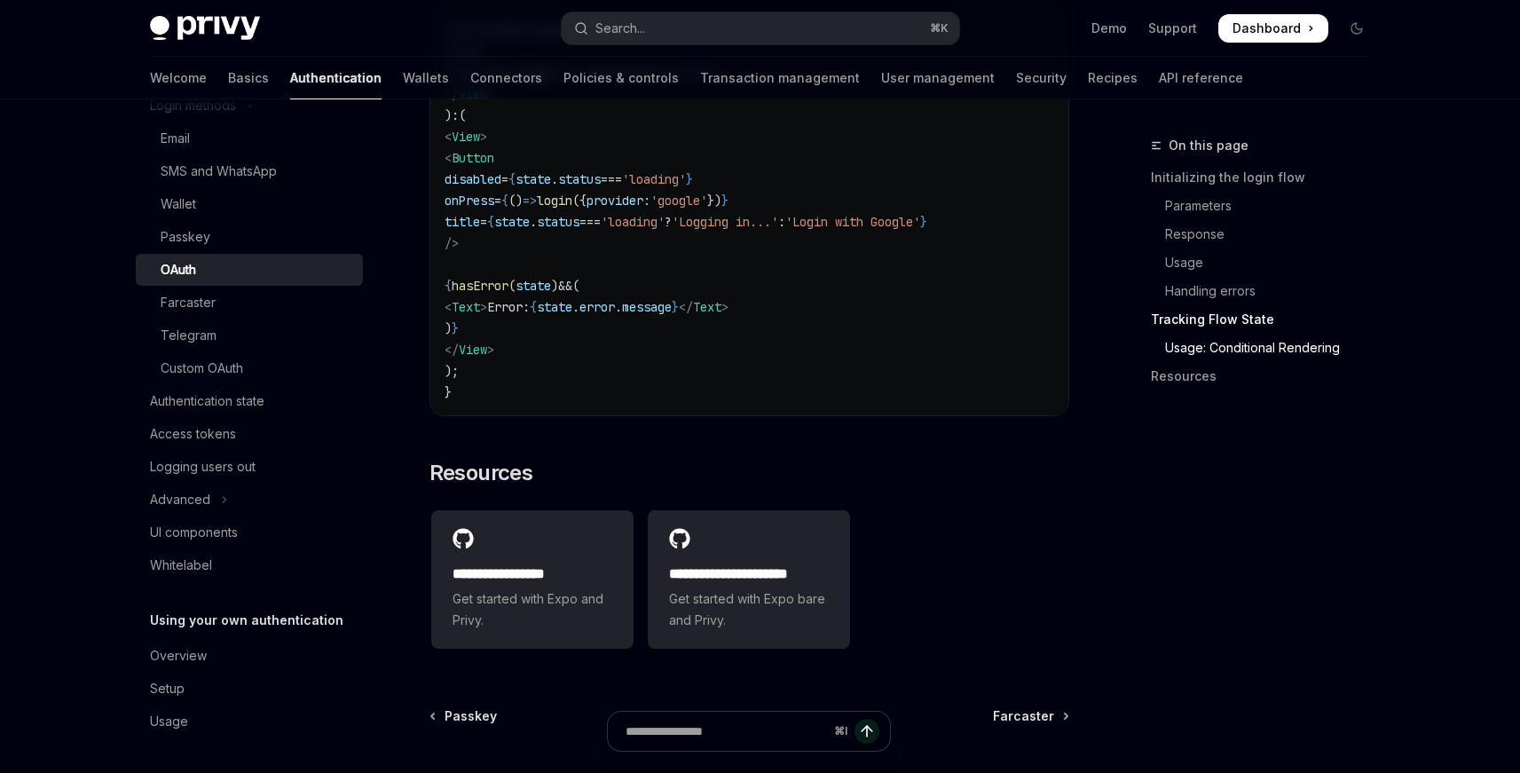
scroll to position [3728, 0]
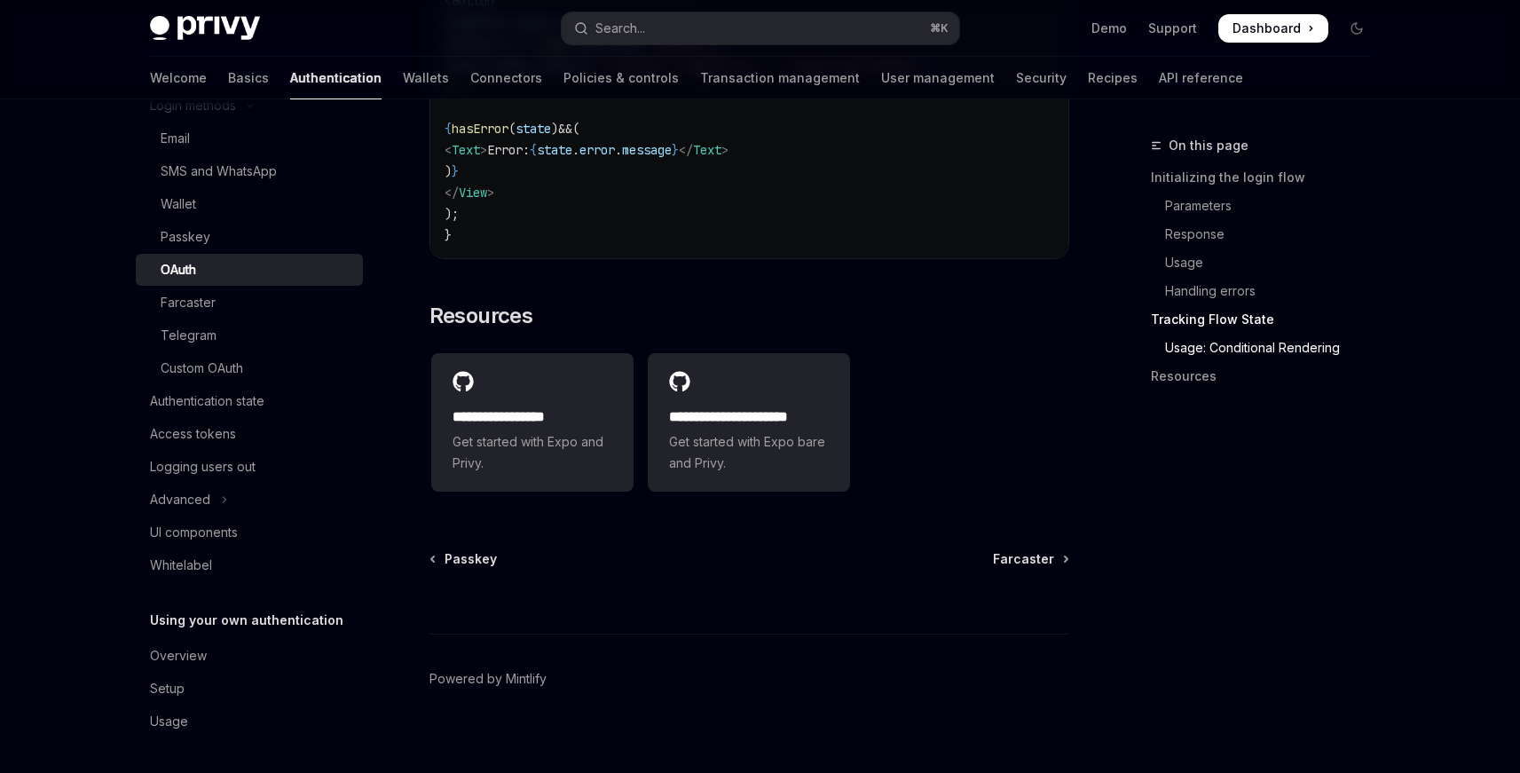
click at [679, 568] on div "⌘ I" at bounding box center [749, 601] width 640 height 66
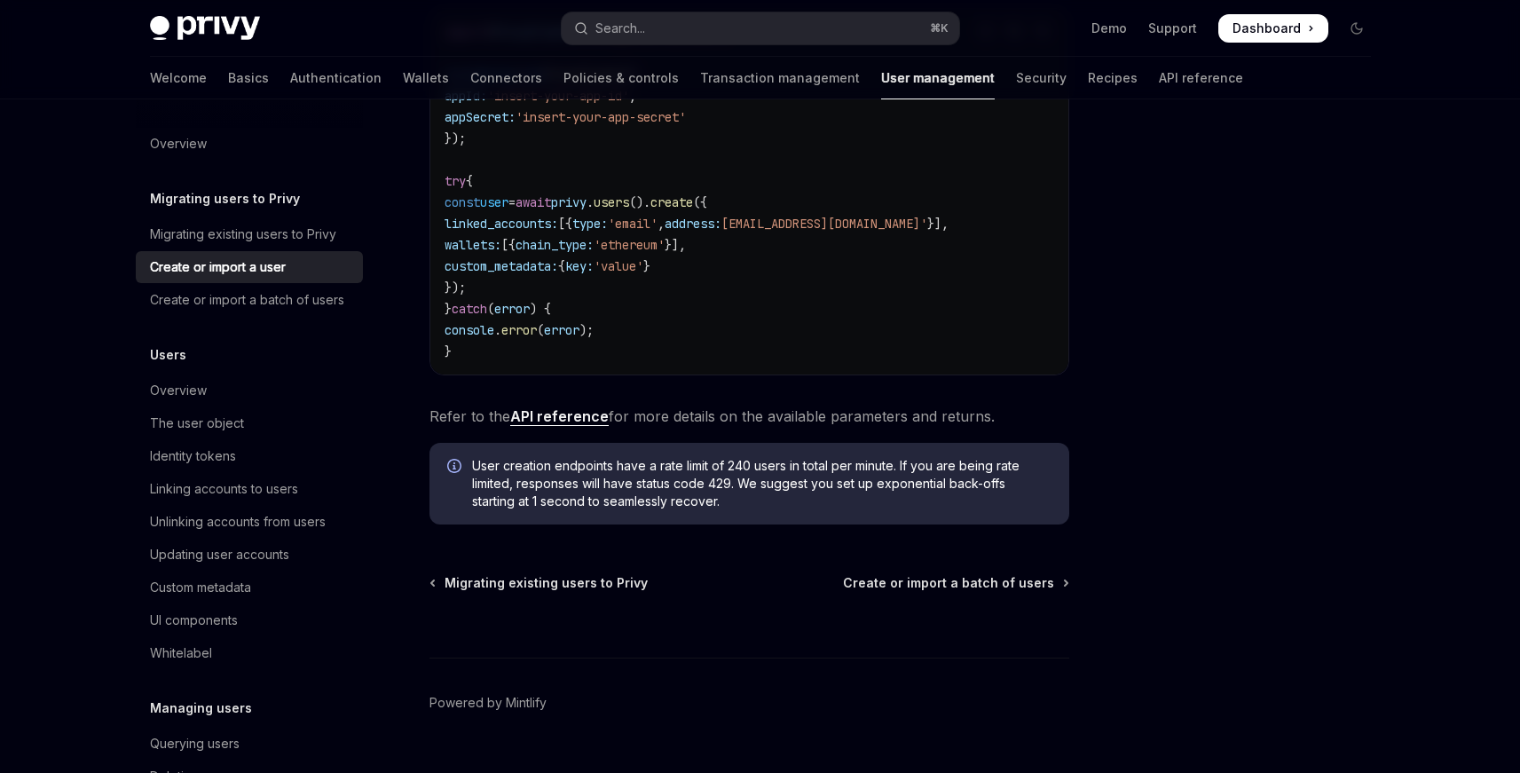
scroll to position [502, 0]
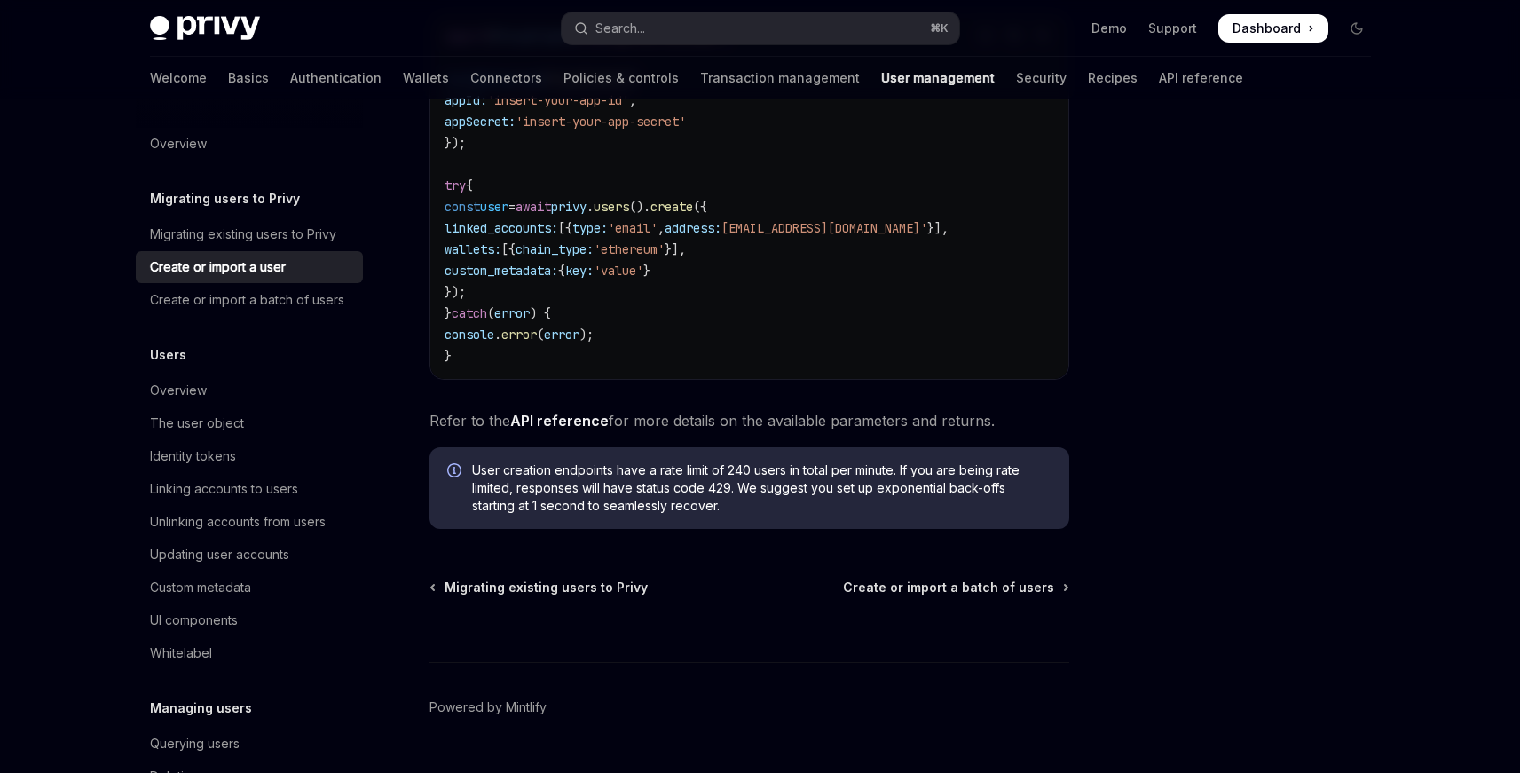
click at [563, 412] on link "API reference" at bounding box center [559, 421] width 98 height 19
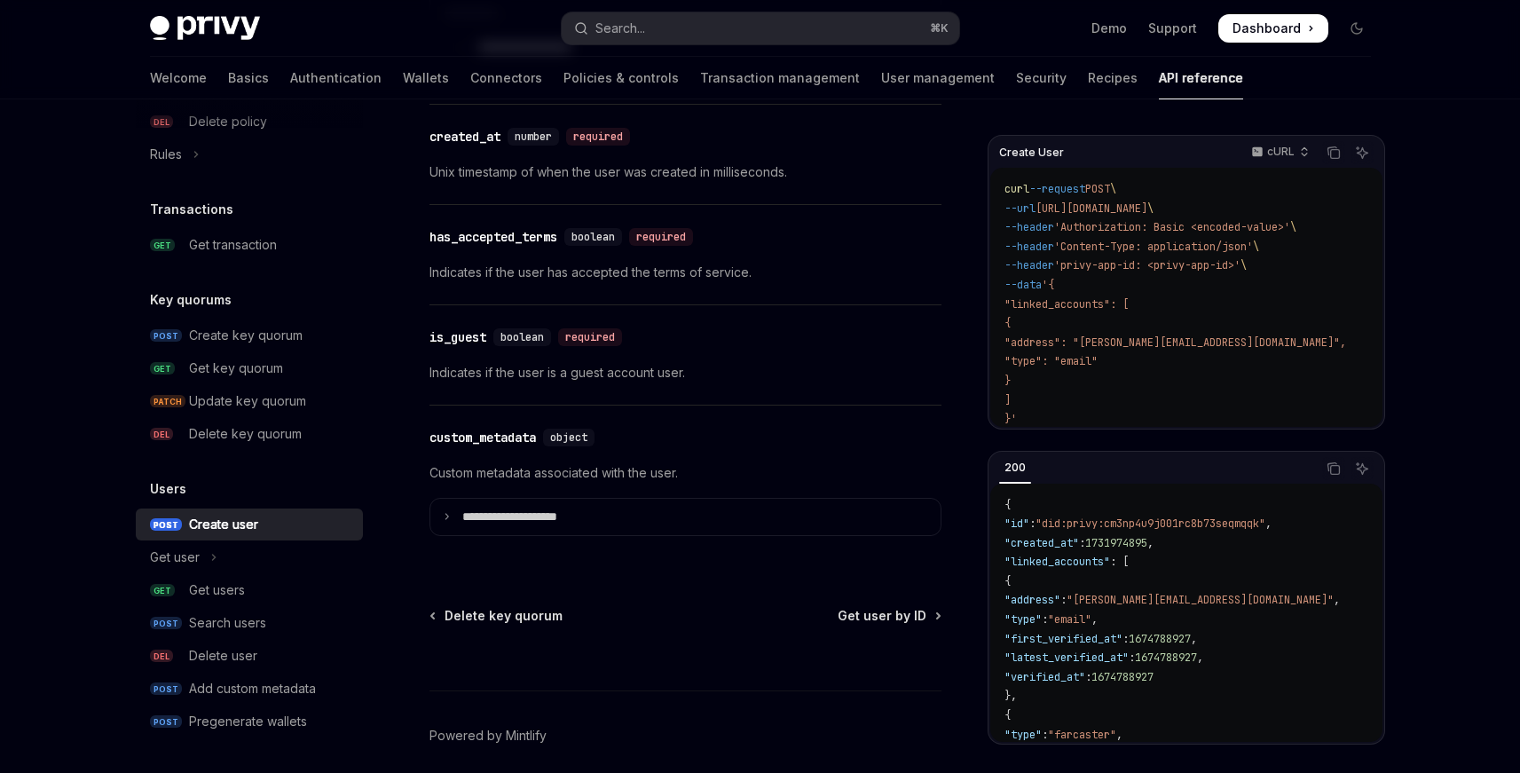
scroll to position [2138, 0]
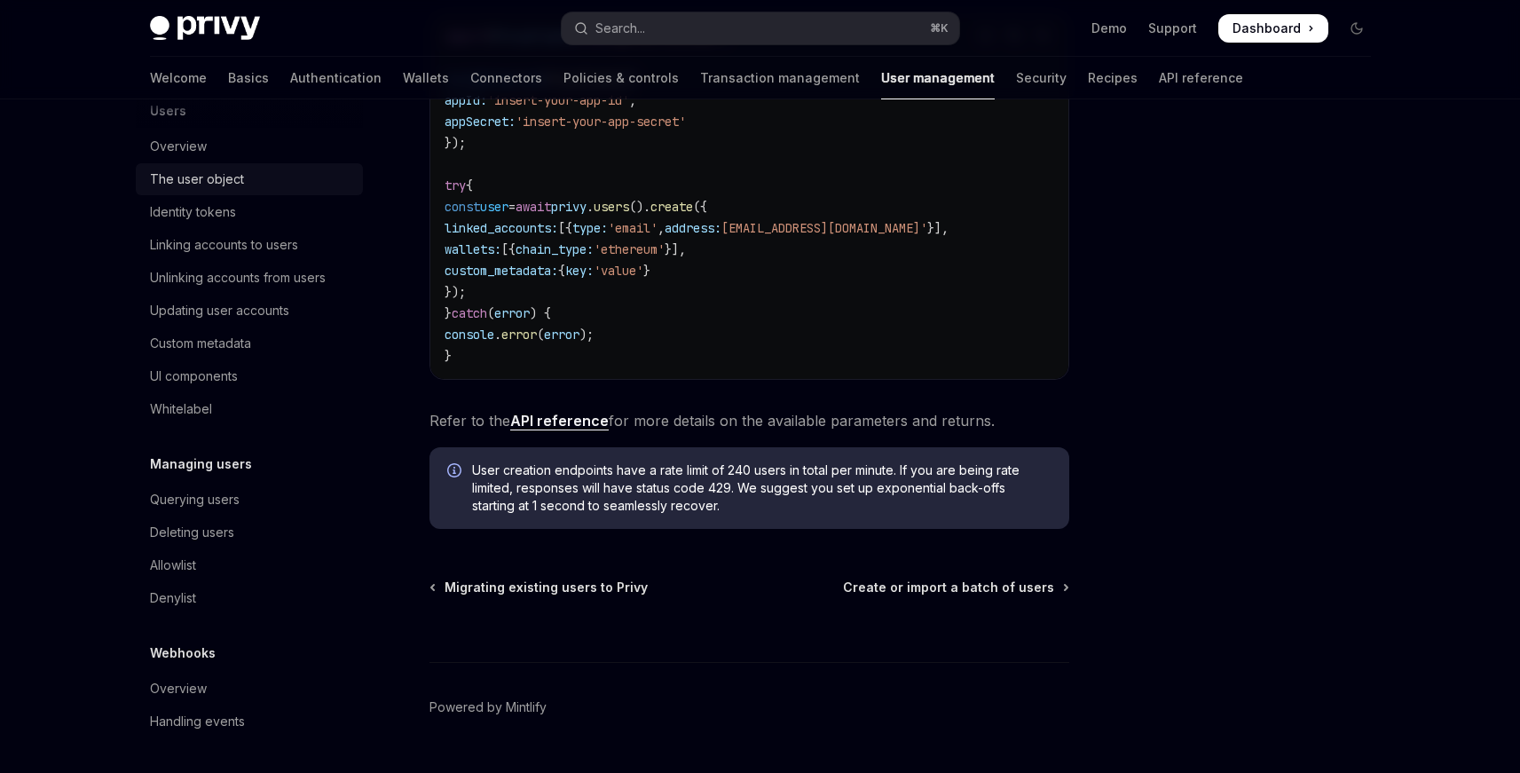
scroll to position [235, 0]
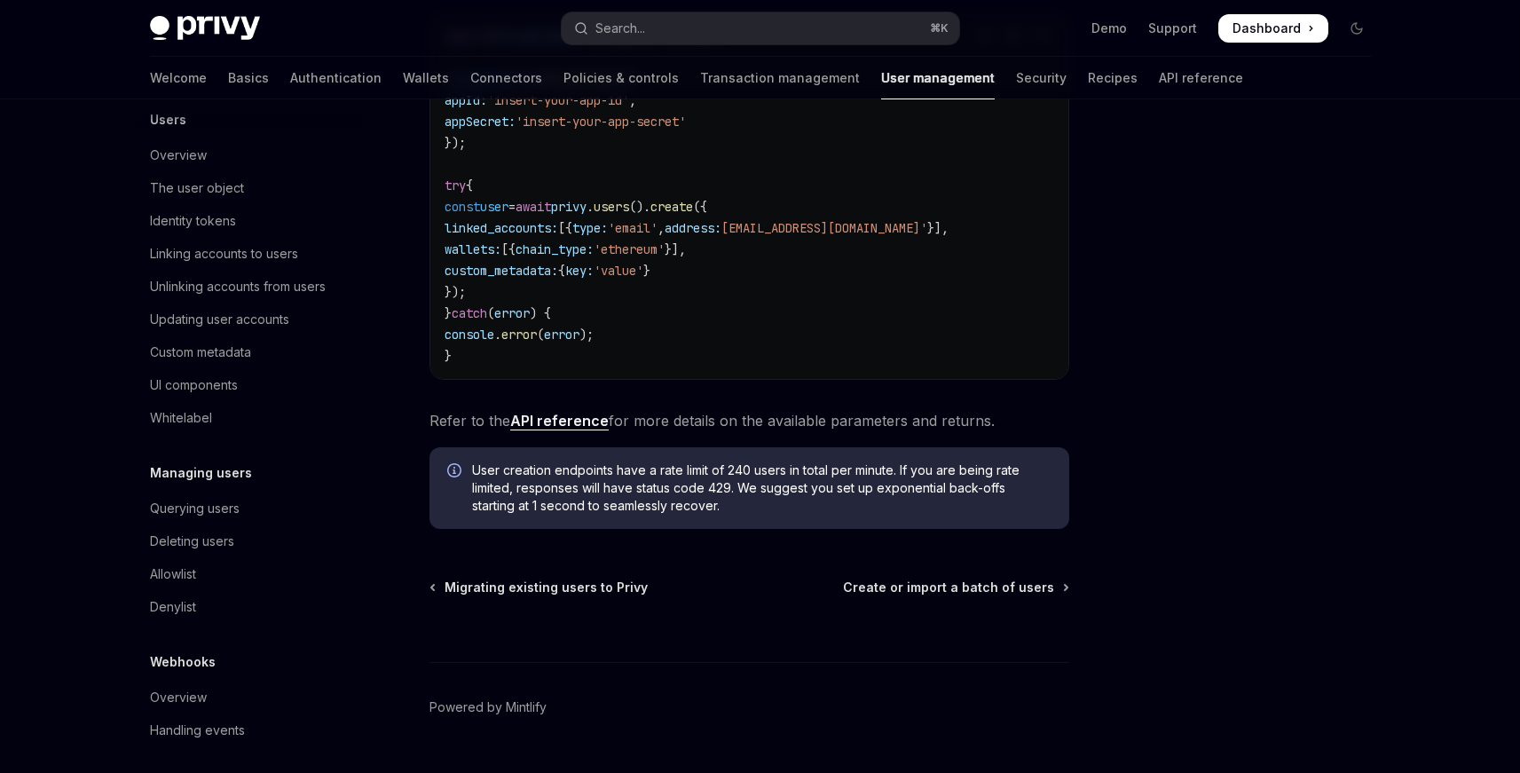
click at [265, 484] on div "Managing users" at bounding box center [249, 472] width 227 height 21
click at [208, 519] on div "Querying users" at bounding box center [195, 508] width 90 height 21
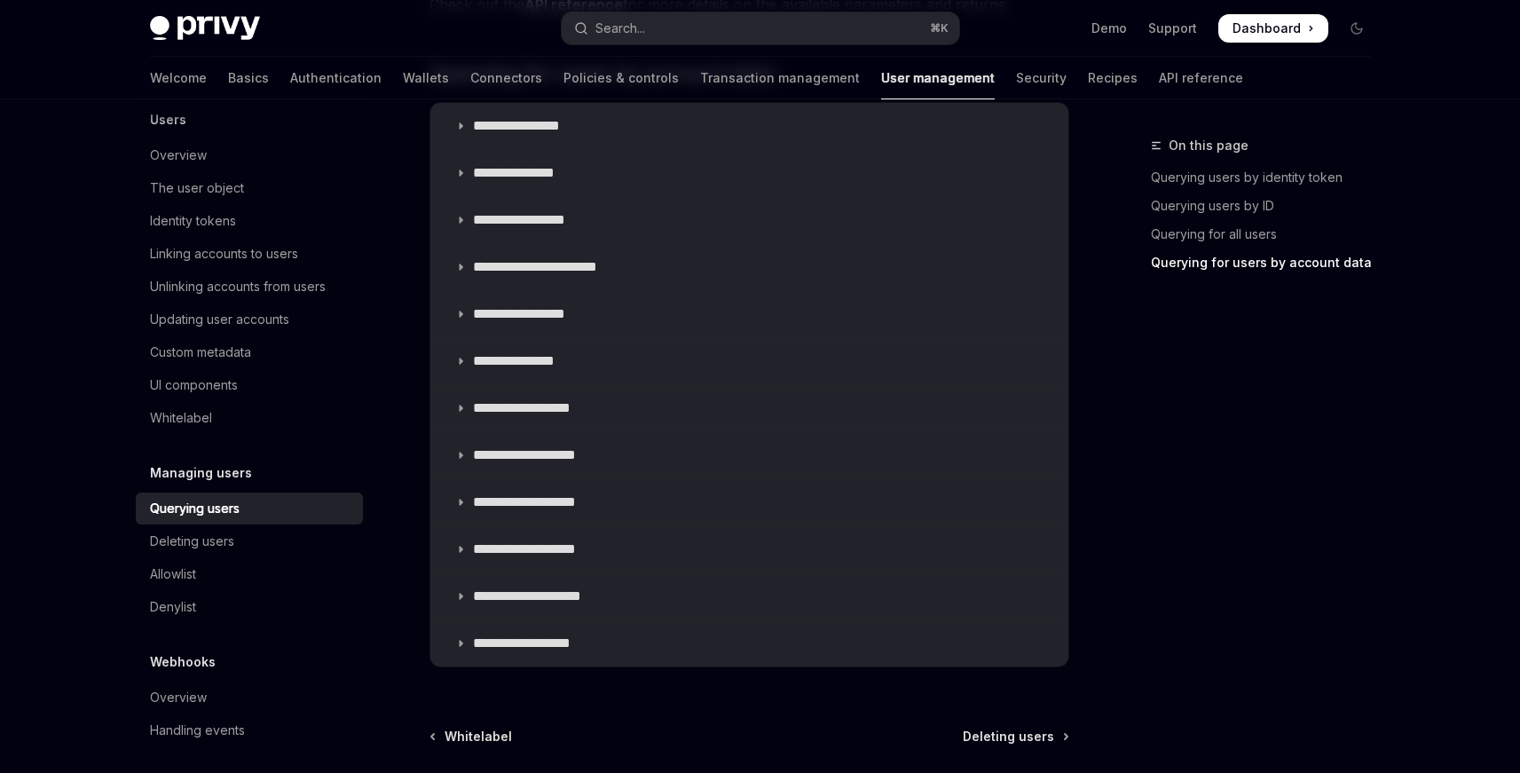
scroll to position [1467, 0]
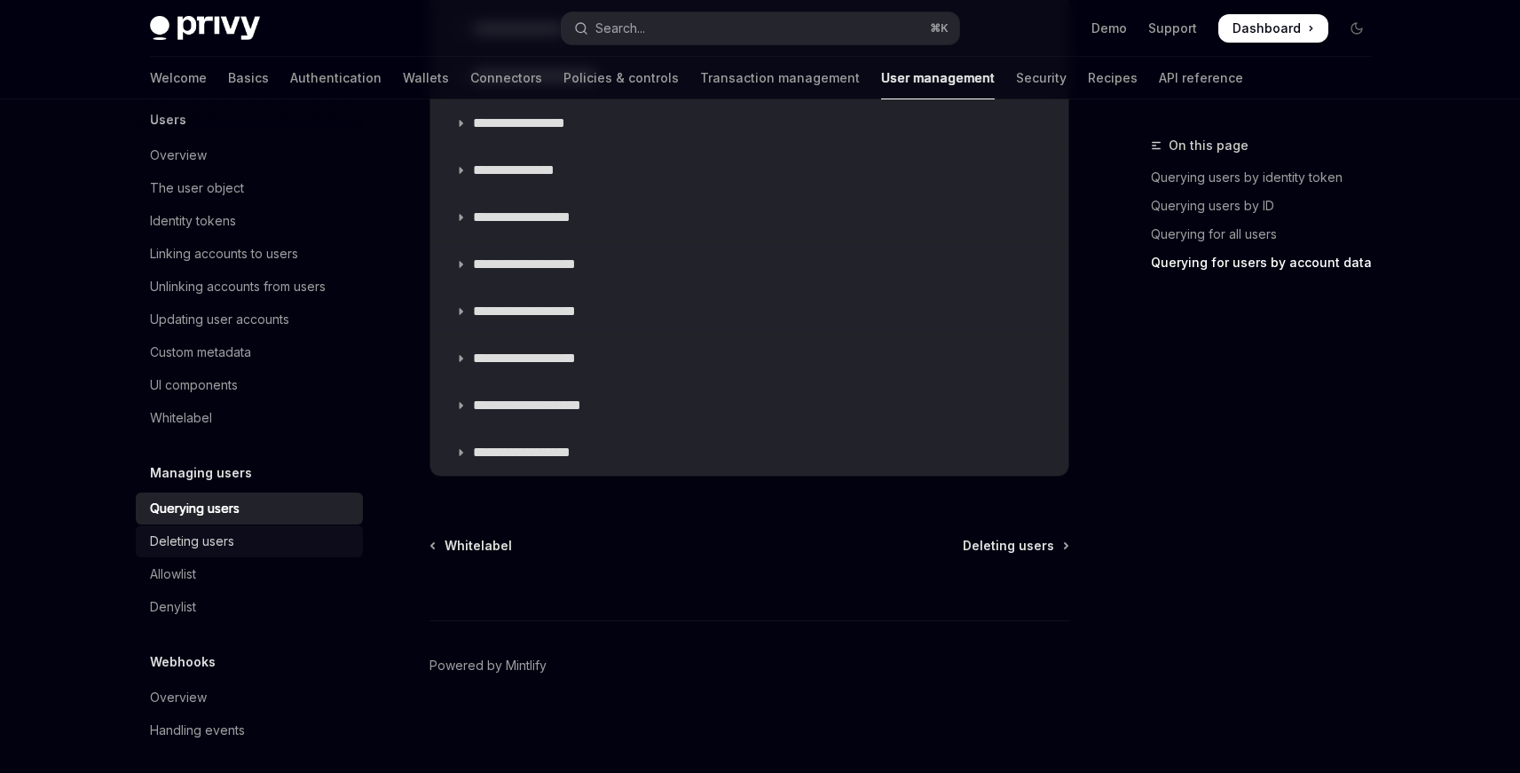
click at [248, 552] on div "Deleting users" at bounding box center [251, 541] width 202 height 21
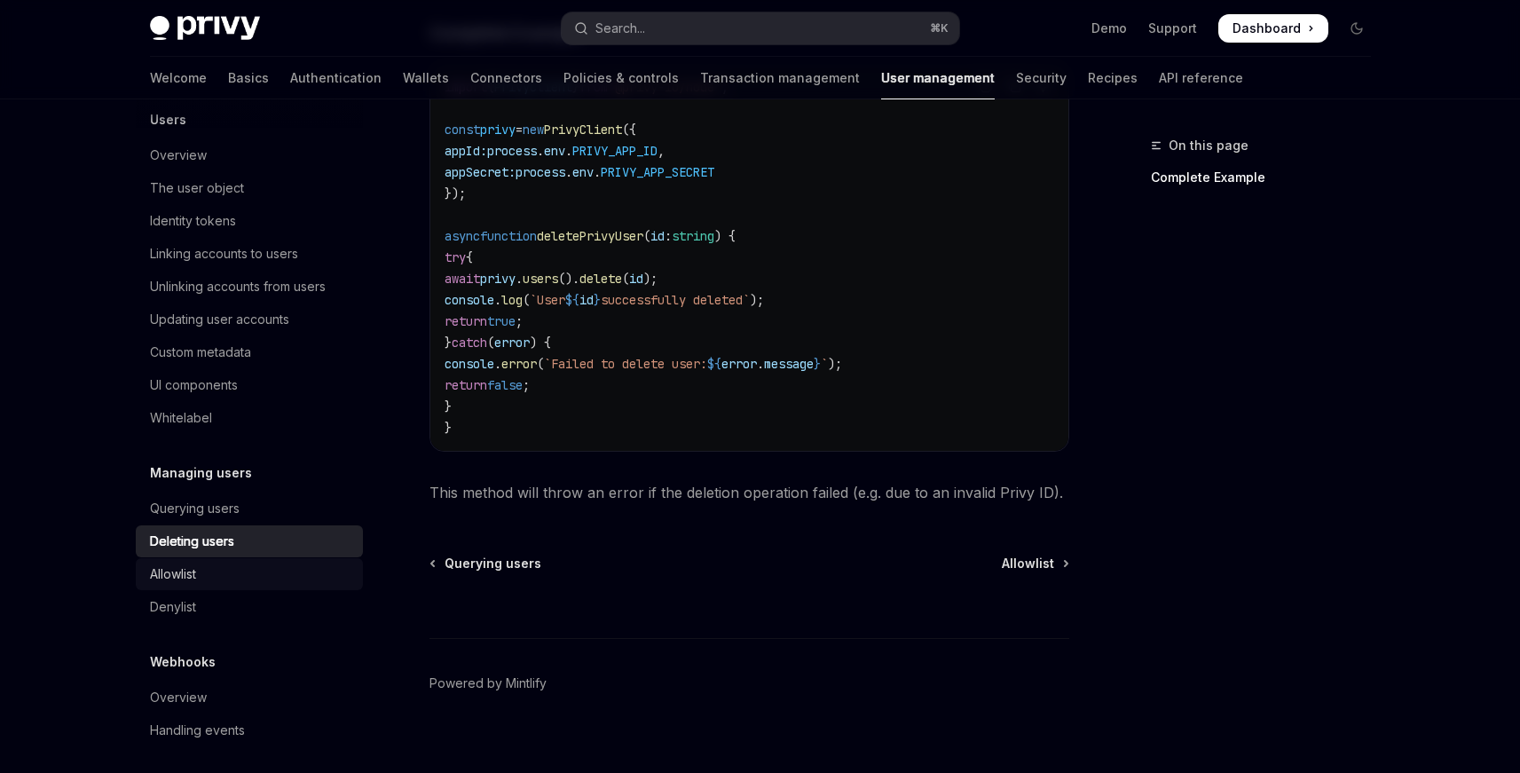
scroll to position [265, 0]
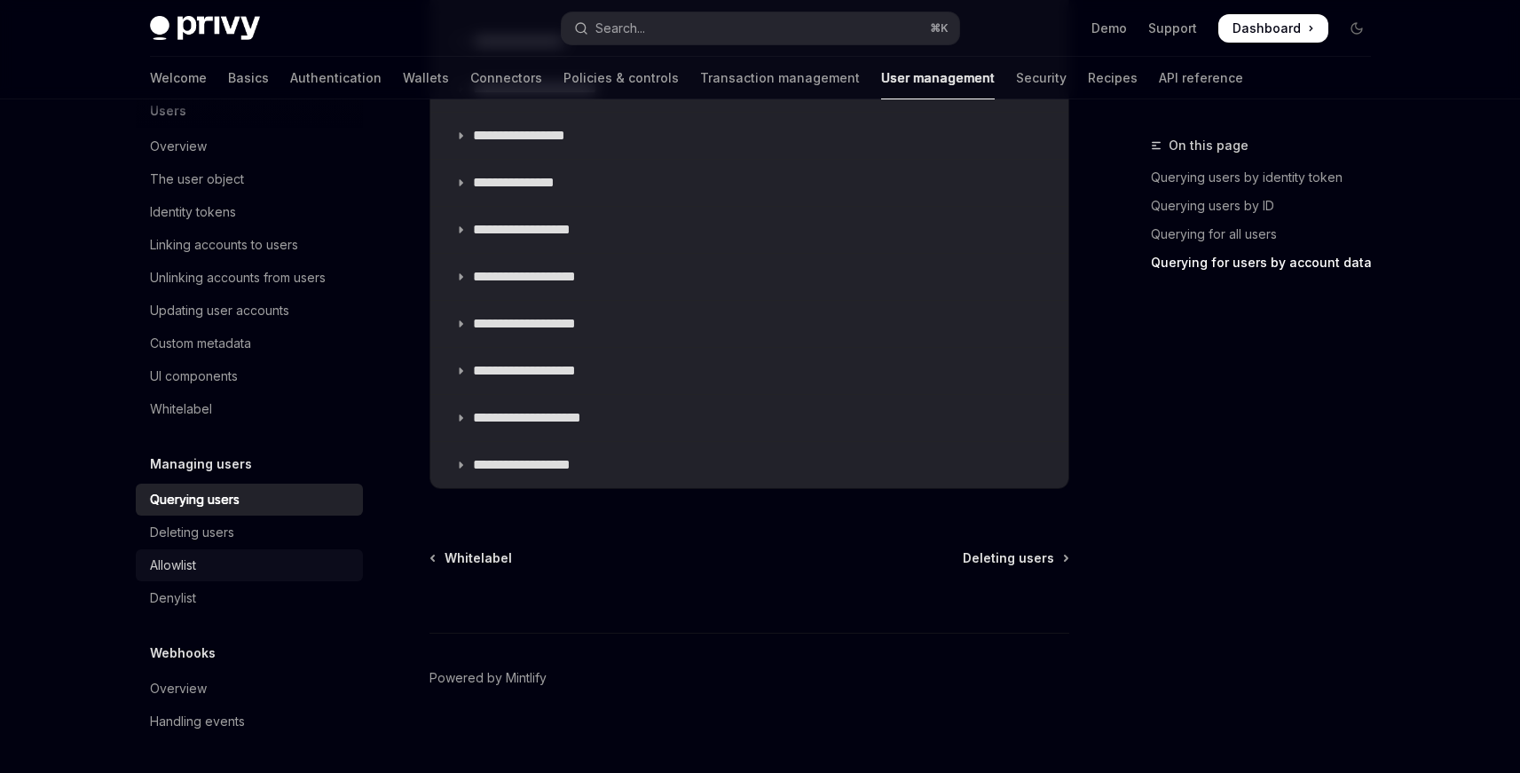
type textarea "*"
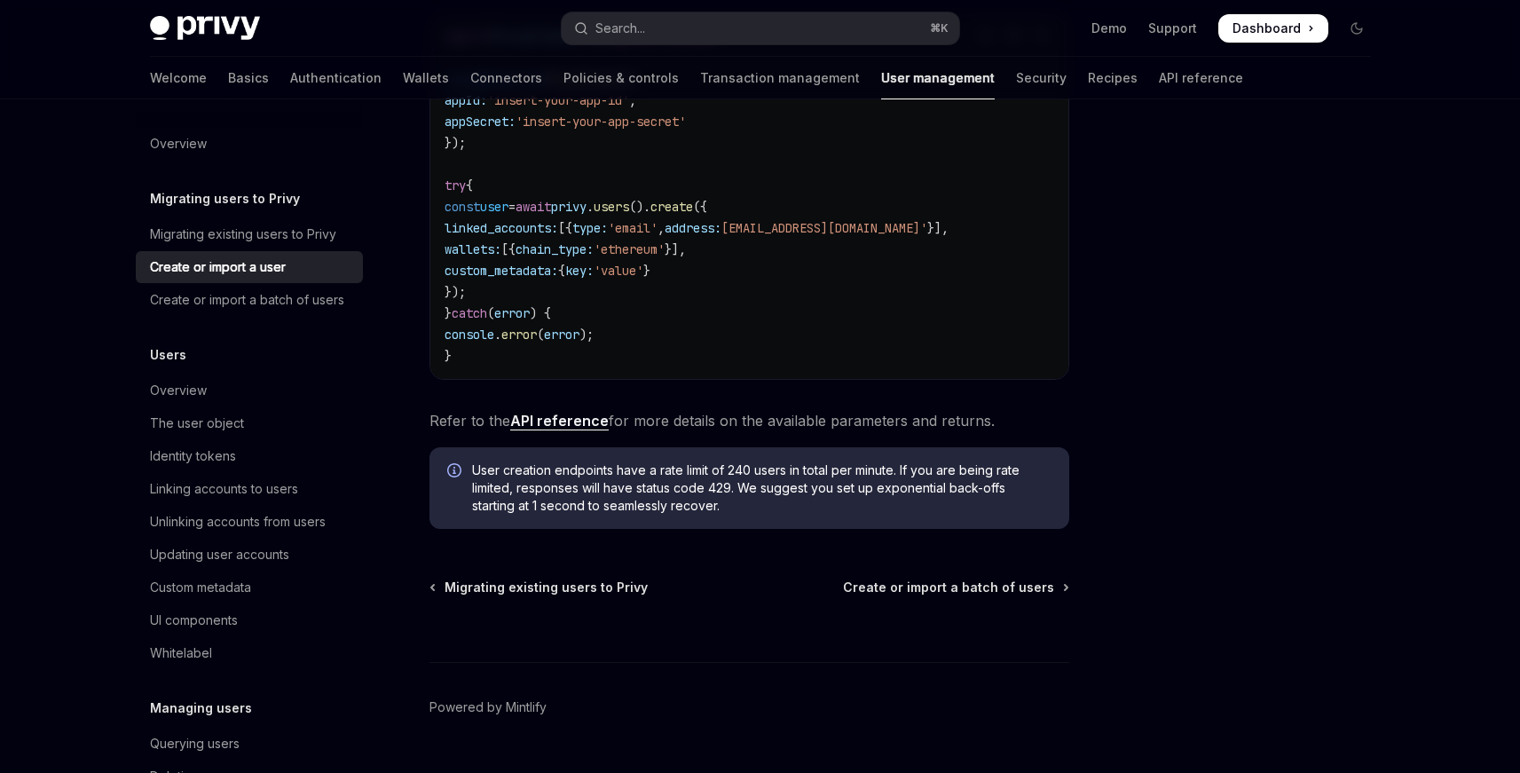
scroll to position [502, 0]
